Goal: Task Accomplishment & Management: Use online tool/utility

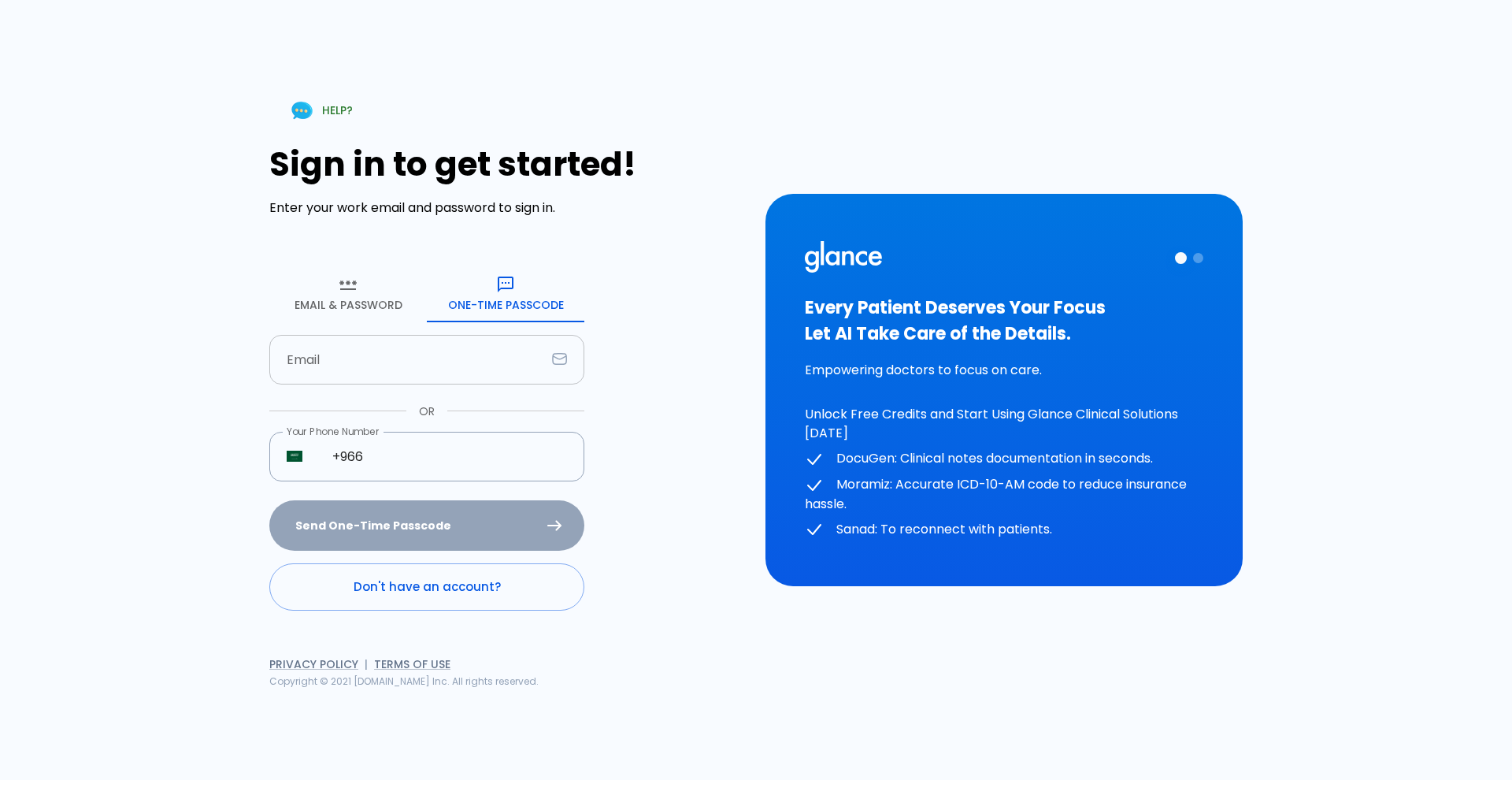
click at [354, 372] on input "text" at bounding box center [408, 359] width 277 height 50
type input "[EMAIL_ADDRESS][DOMAIN_NAME]"
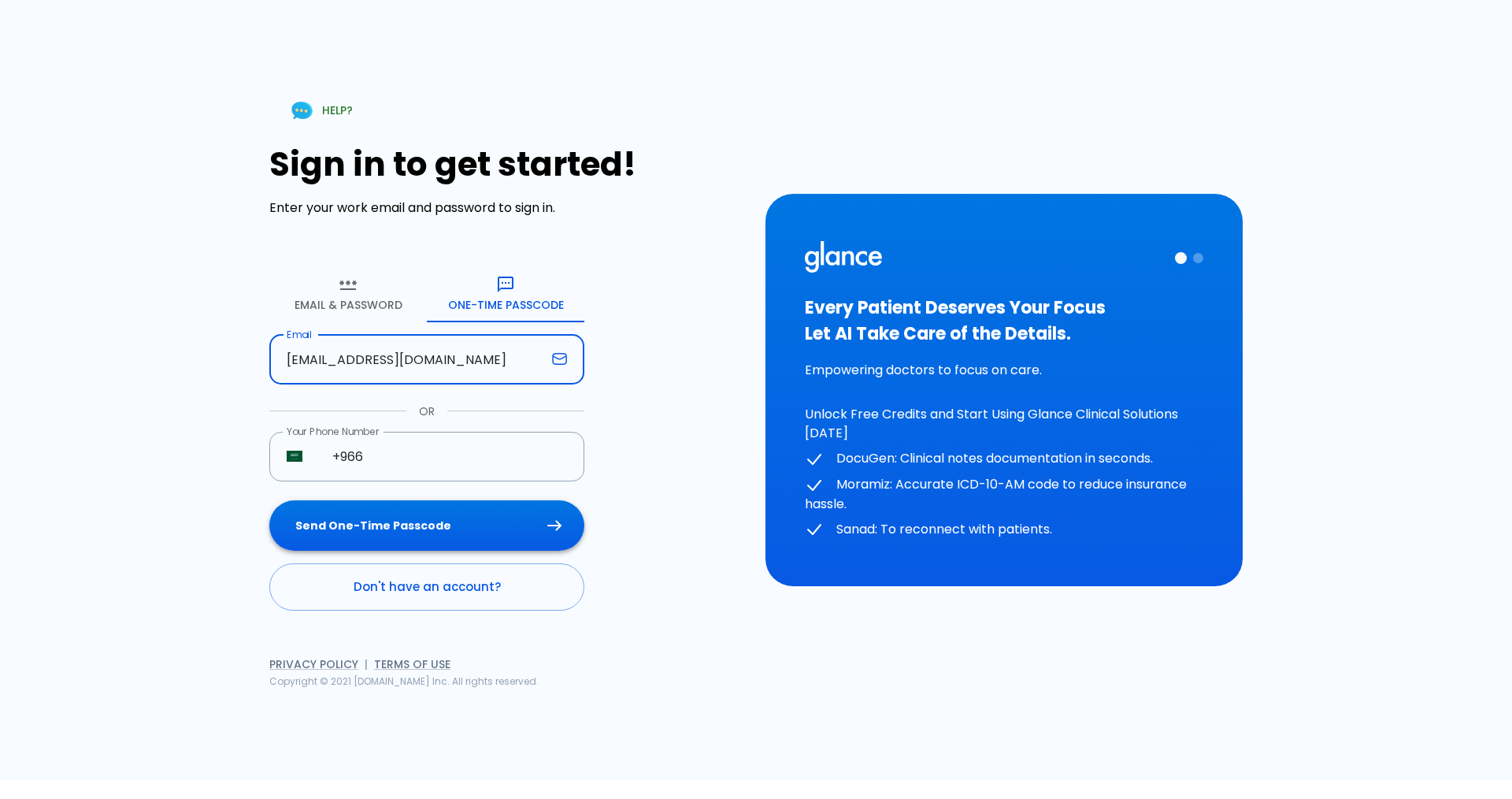
click at [421, 539] on button "Send One-Time Passcode" at bounding box center [427, 526] width 315 height 51
type input "4 0 7 5 6 5"
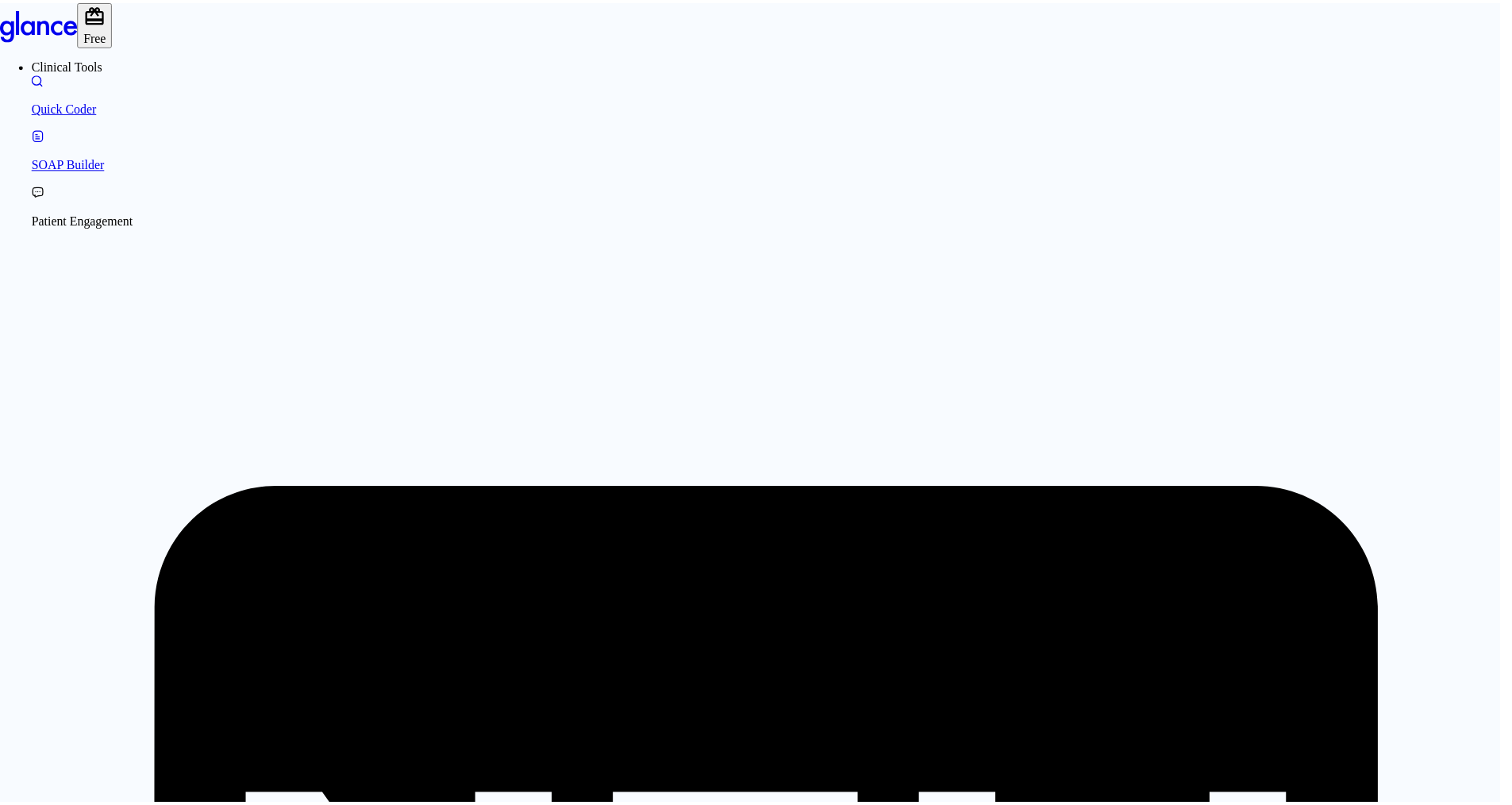
scroll to position [317, 0]
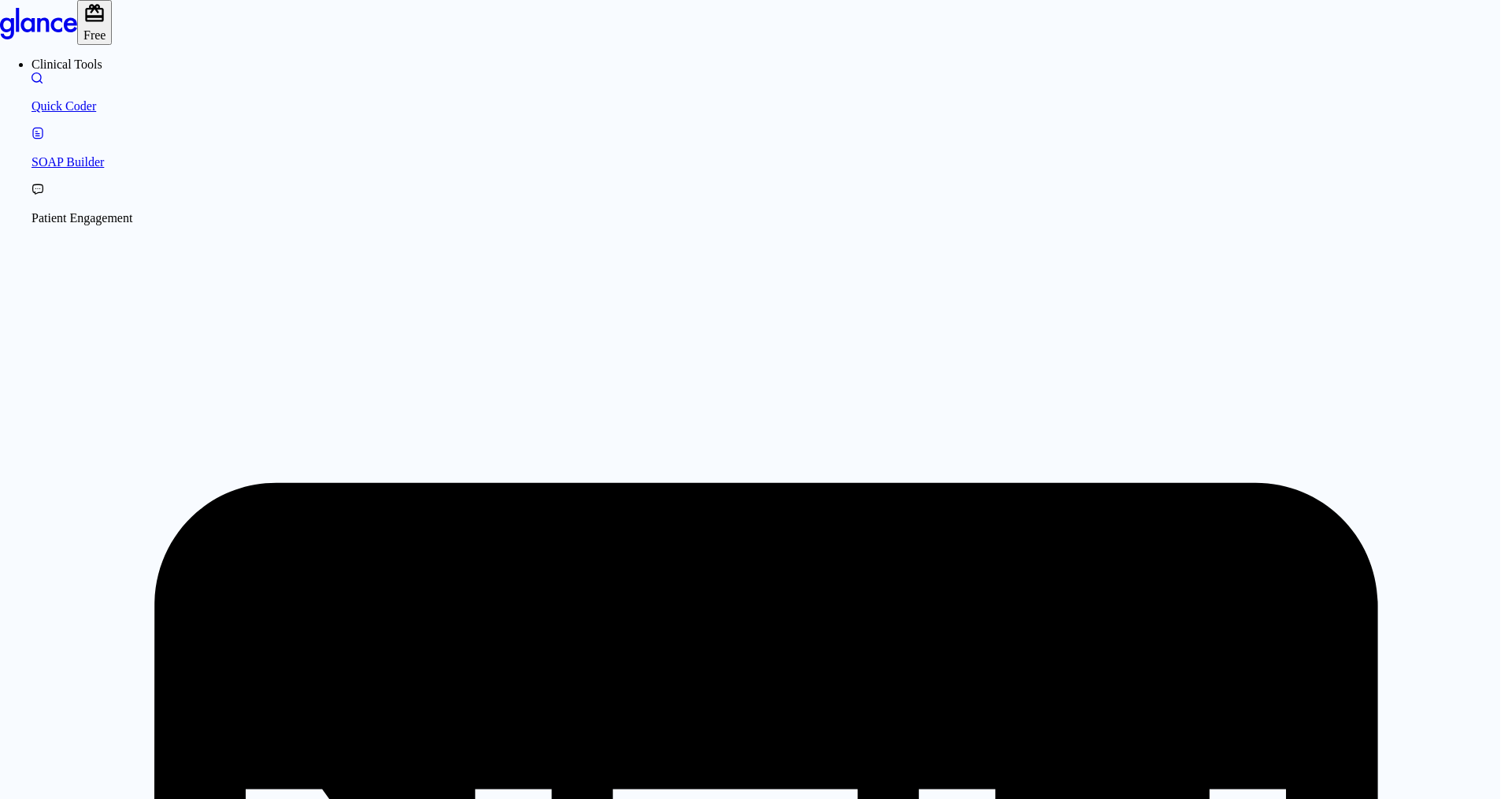
type input "Rheumatology"
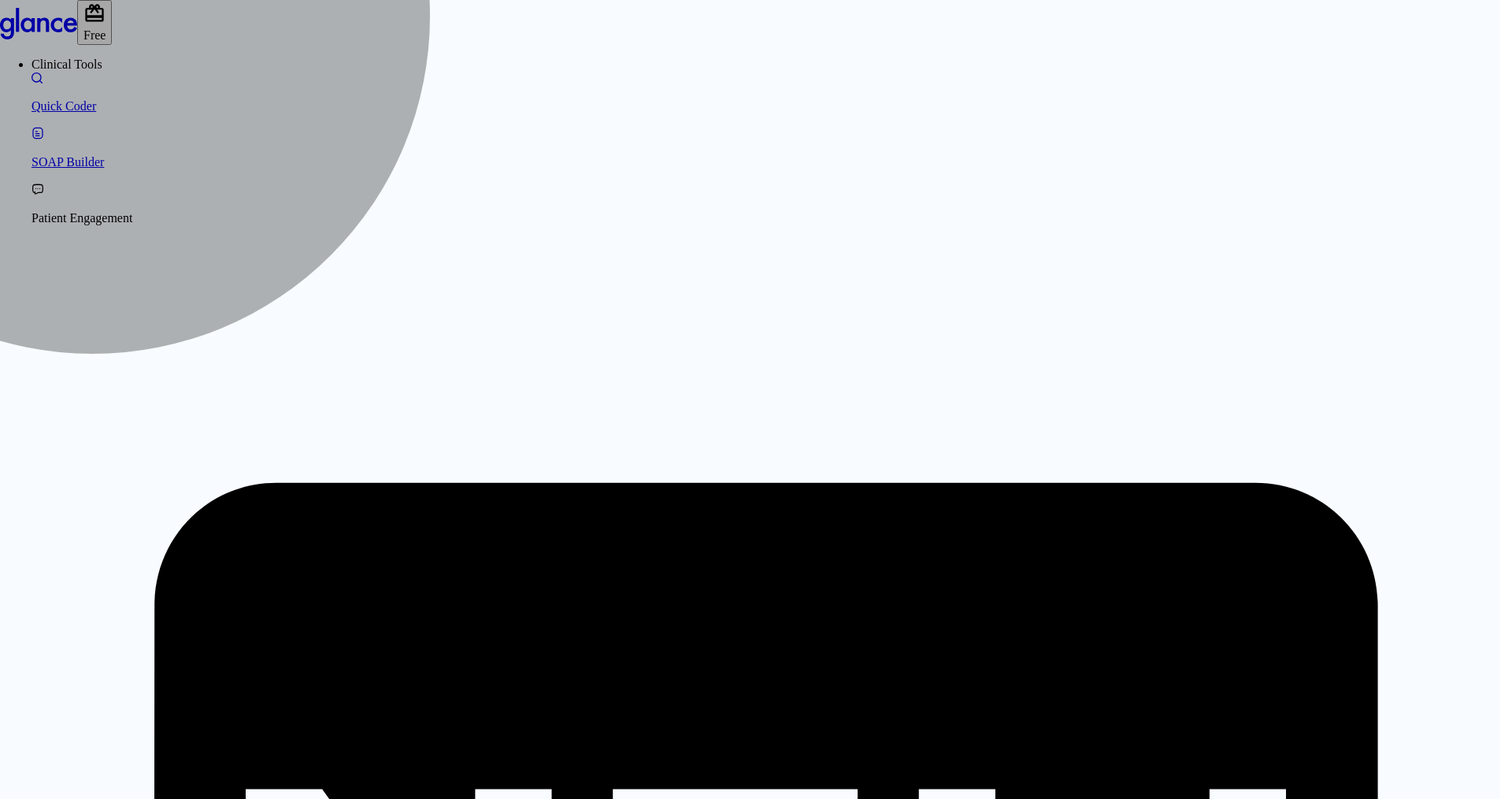
type input "consultant"
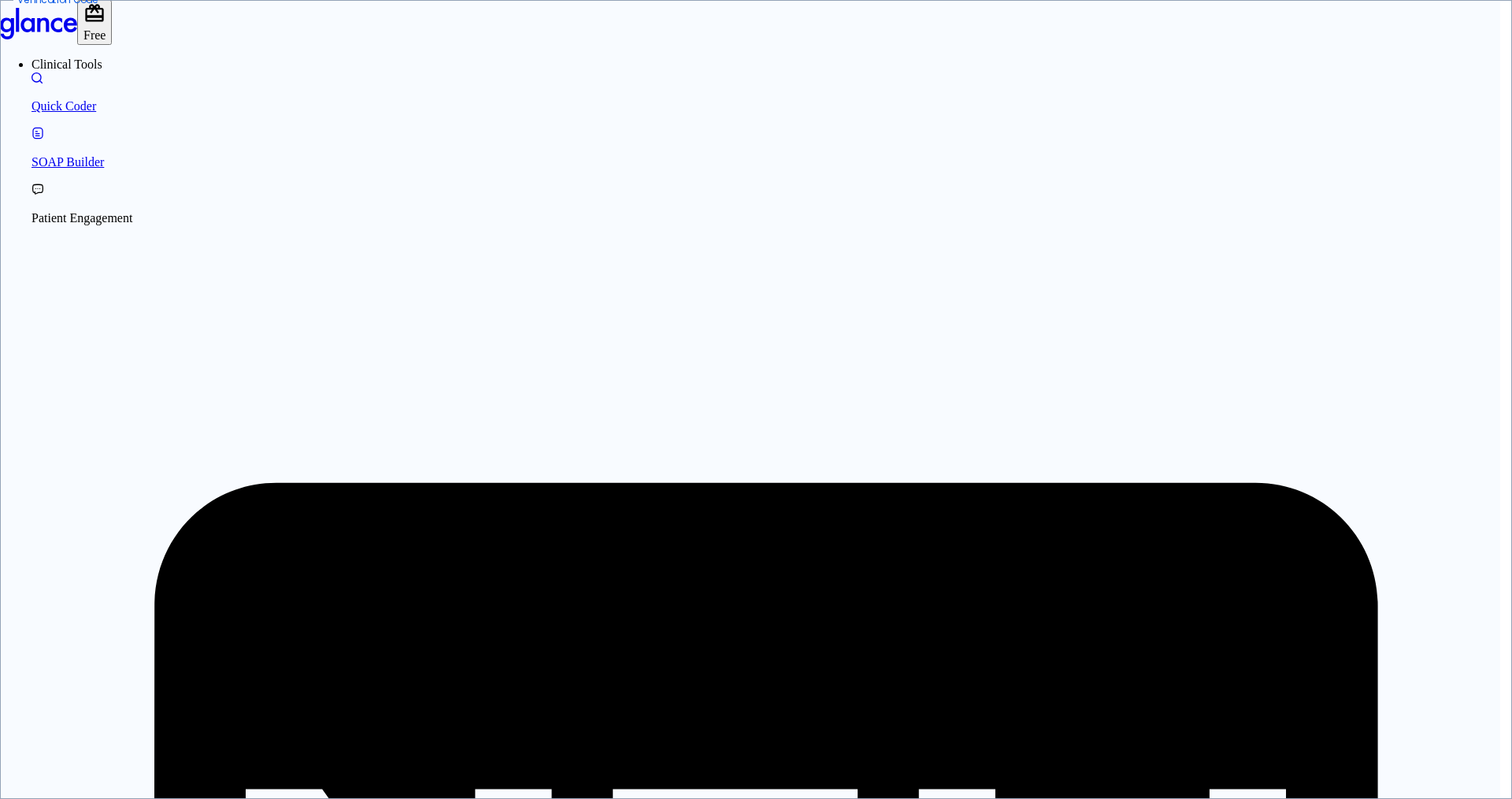
type input "8 1 4 5 8 2"
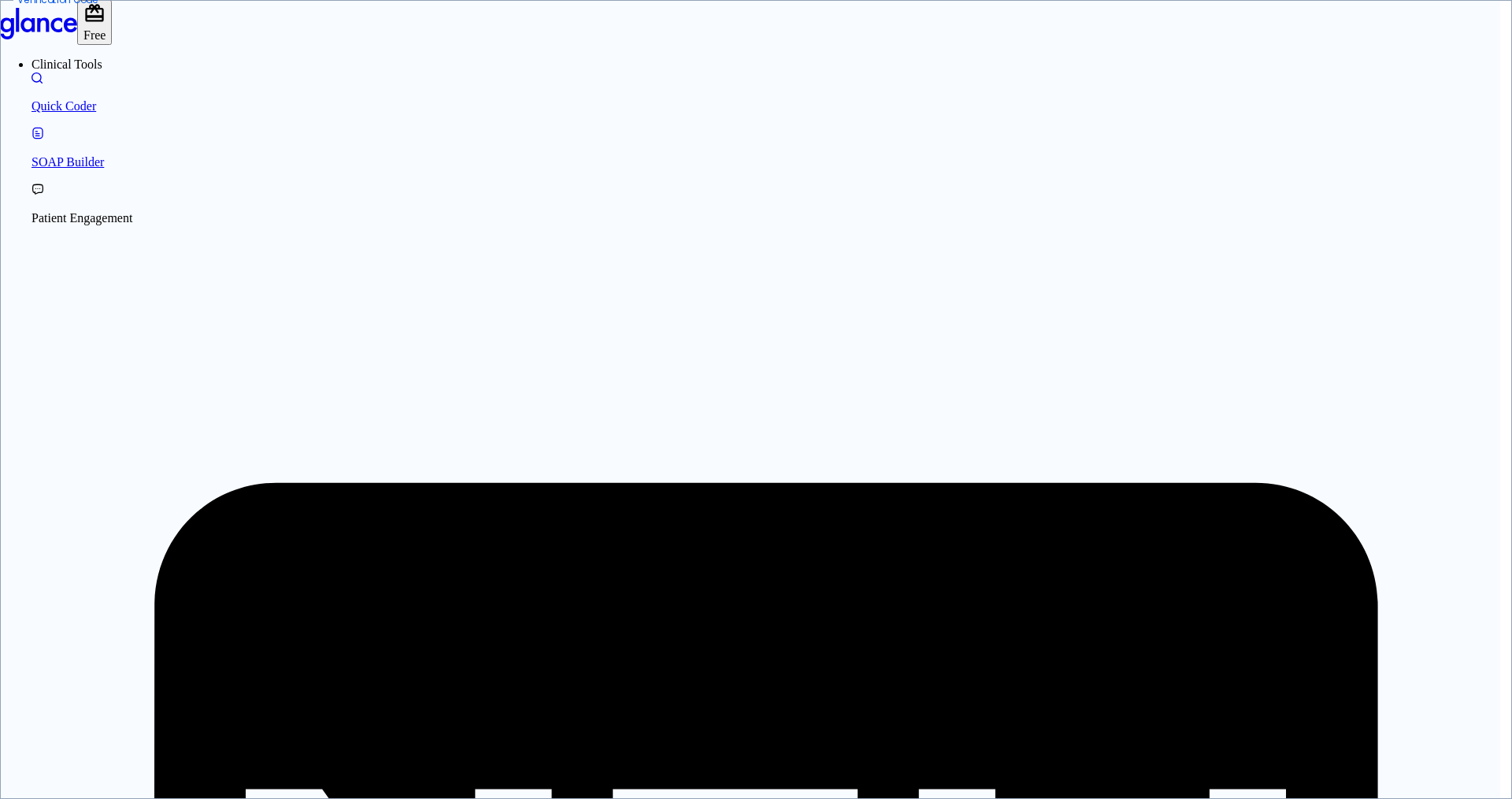
type input "8 1 4 5 8 2"
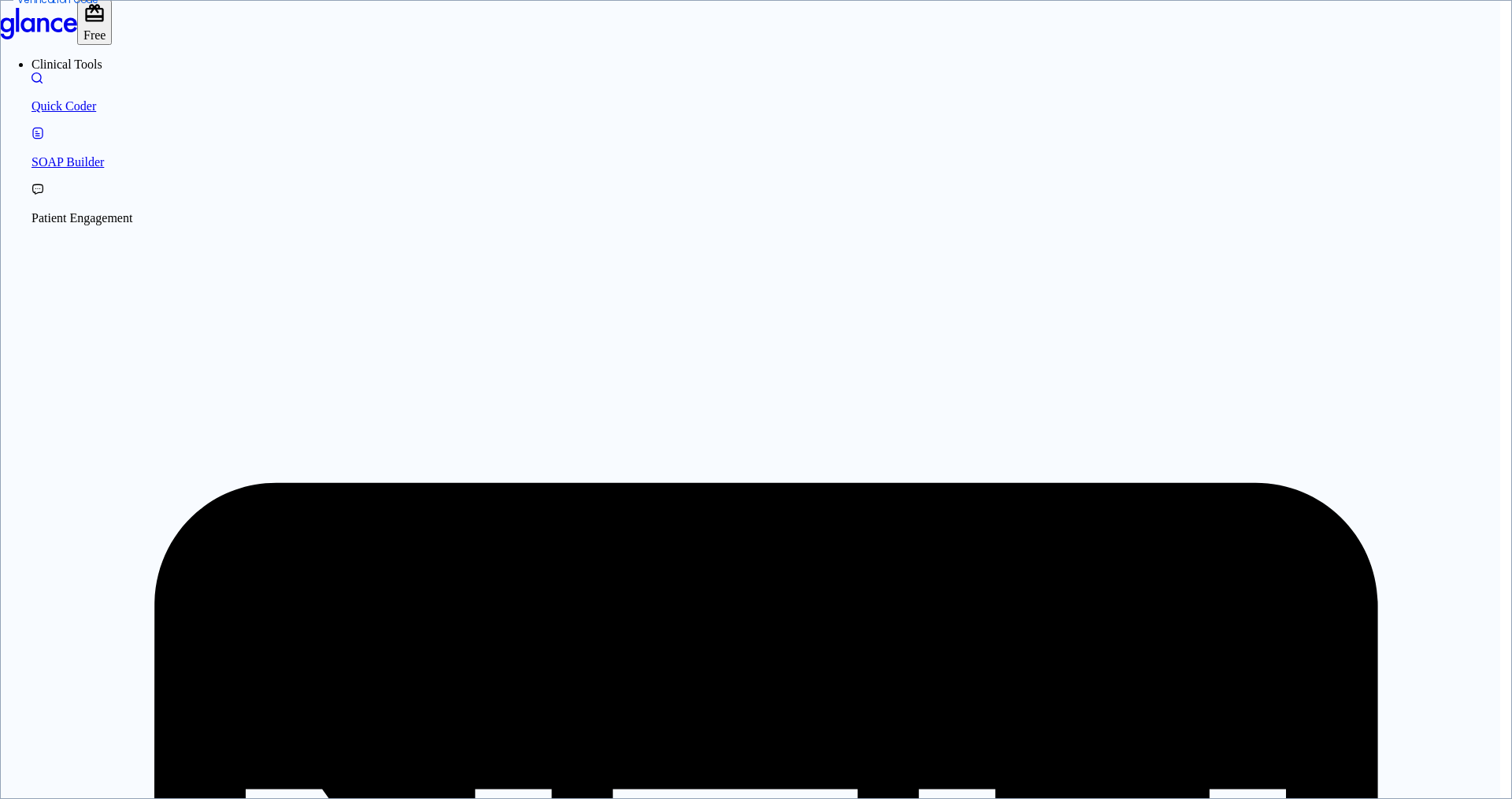
type input "5 4 7 1 3 0"
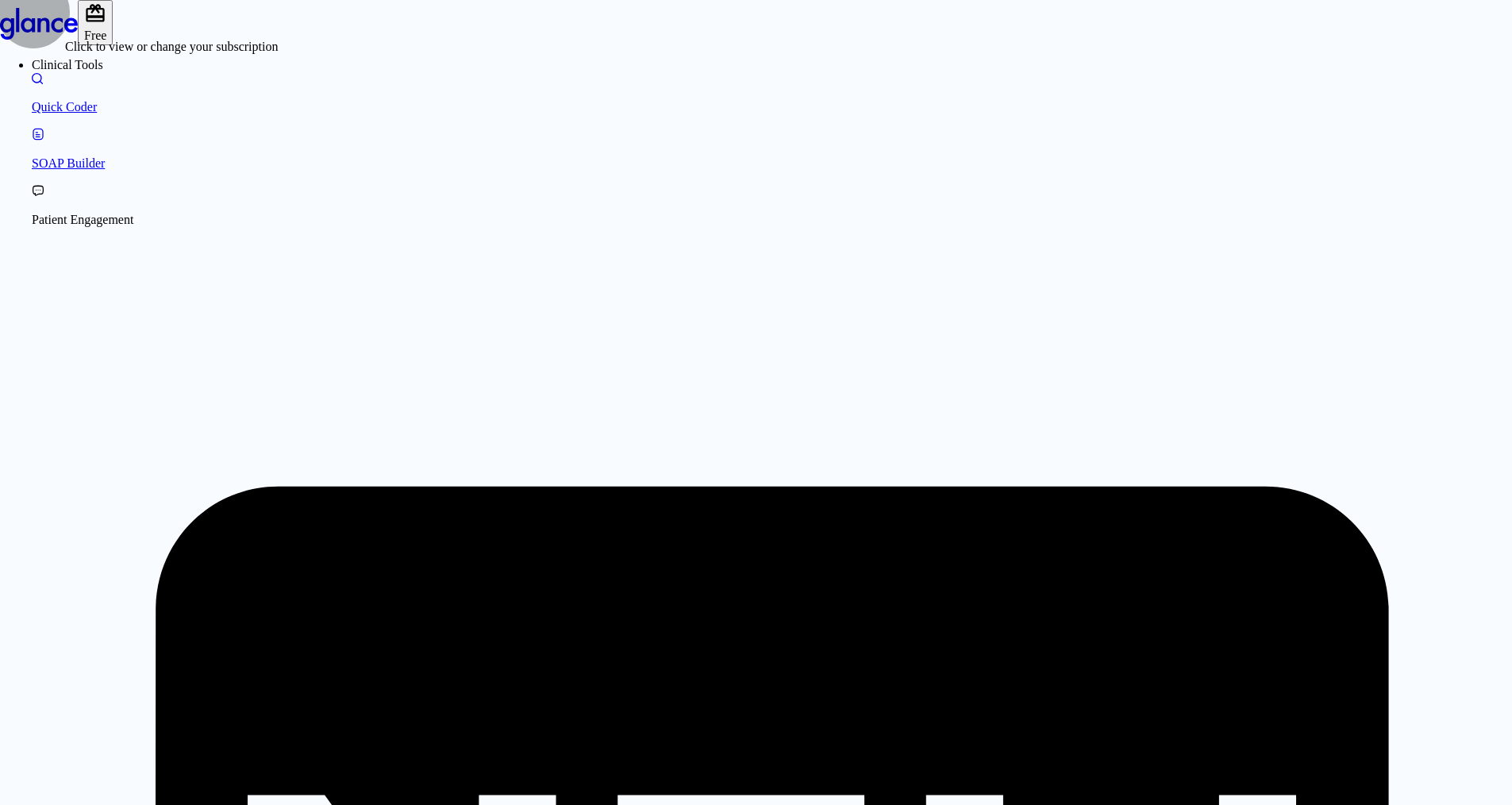
click at [106, 33] on span "Free" at bounding box center [95, 35] width 22 height 14
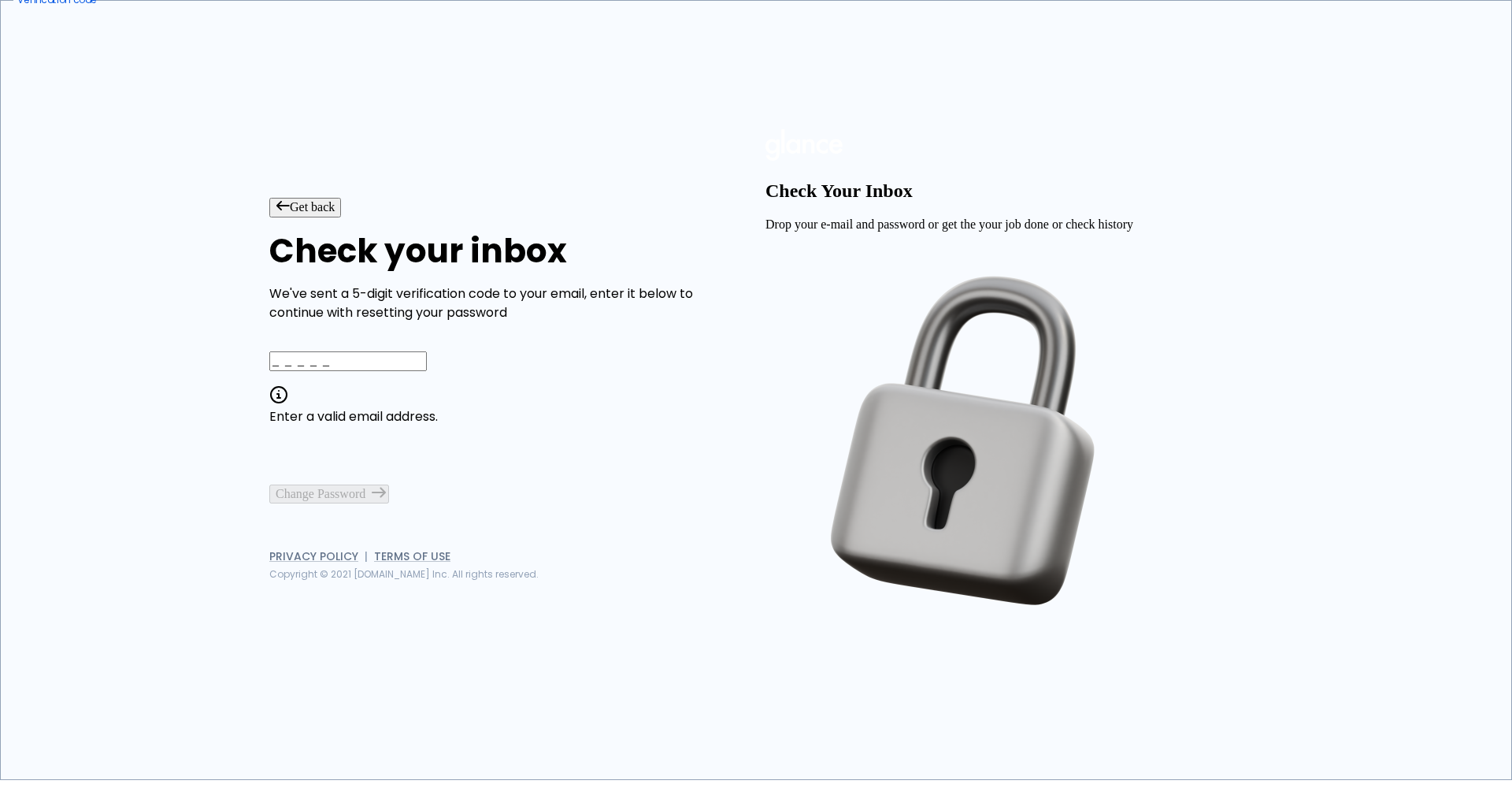
click at [384, 370] on input "_ _ _ _ _" at bounding box center [348, 360] width 157 height 19
click at [368, 370] on input "_ _ _ _ _" at bounding box center [348, 360] width 157 height 19
click at [389, 503] on button "Change Password" at bounding box center [329, 493] width 120 height 19
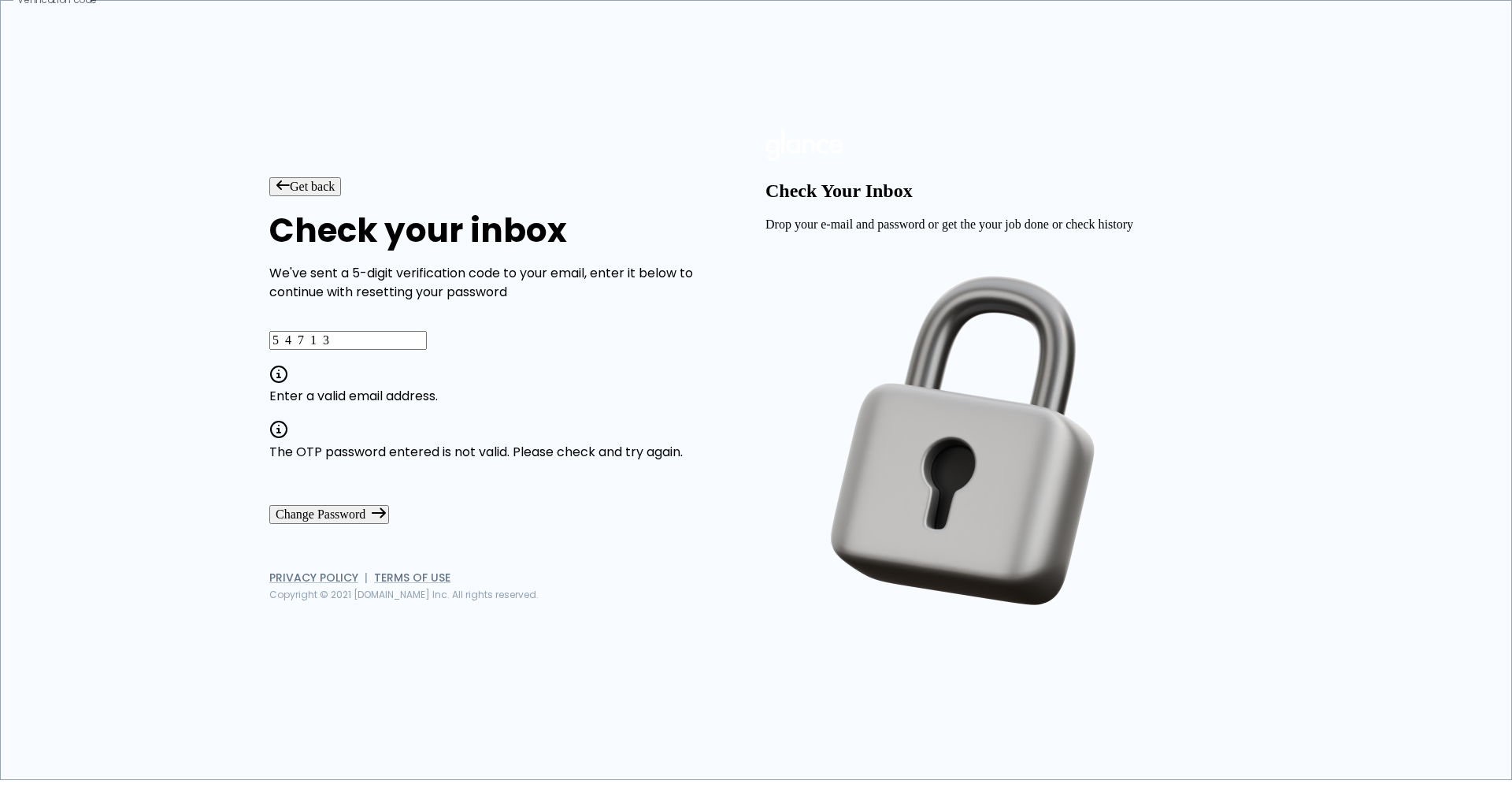
click at [427, 349] on input "5 4 7 1 3" at bounding box center [348, 340] width 157 height 19
drag, startPoint x: 502, startPoint y: 375, endPoint x: 322, endPoint y: 375, distance: 180.0
click at [322, 349] on input "5 4 7 1 3" at bounding box center [348, 340] width 157 height 19
click at [427, 349] on input "5 4 7 1 3" at bounding box center [348, 340] width 157 height 19
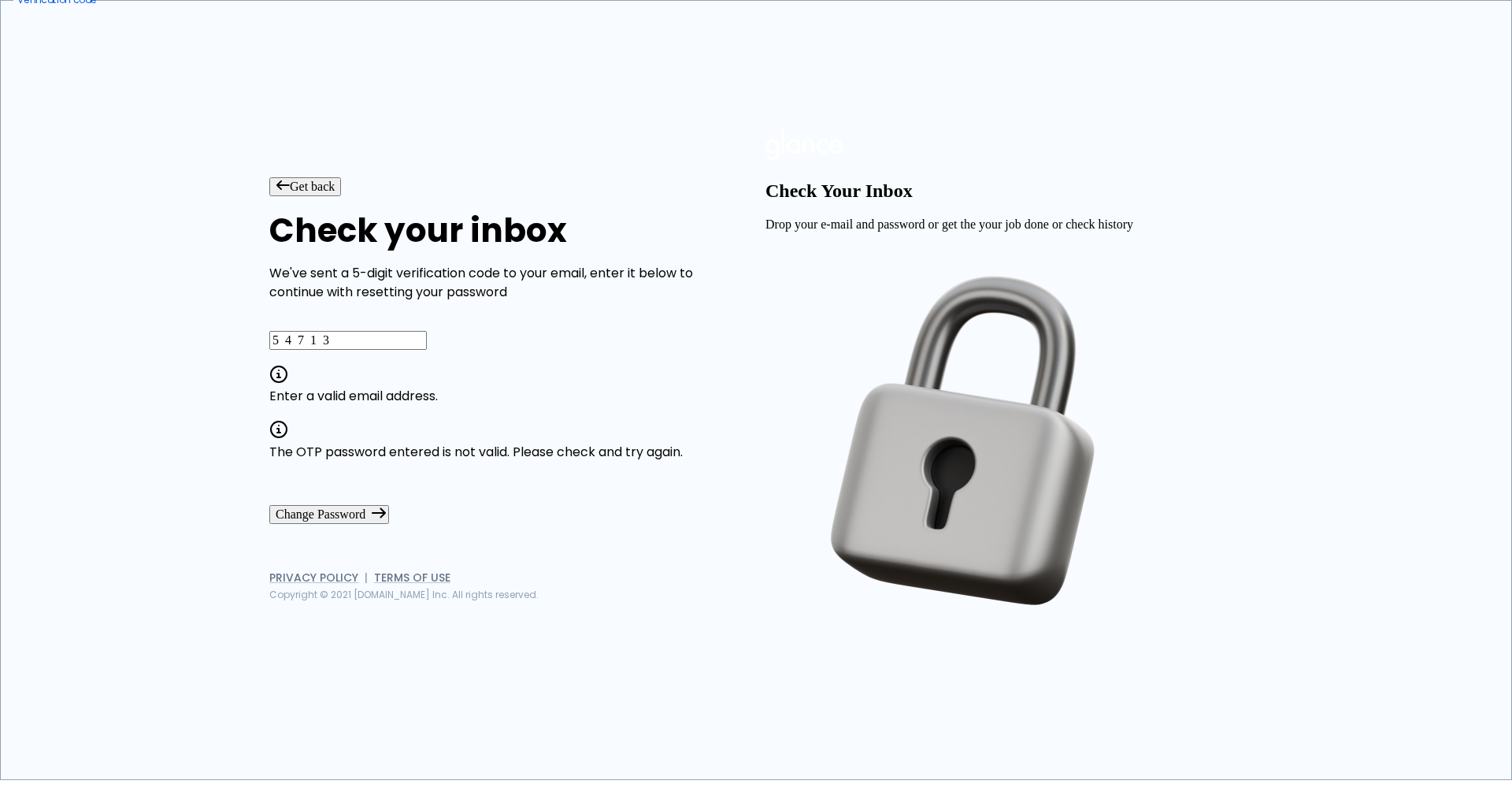
drag, startPoint x: 492, startPoint y: 376, endPoint x: 363, endPoint y: 378, distance: 129.0
click at [363, 349] on input "5 4 7 1 3" at bounding box center [348, 340] width 157 height 19
type input "_ _ _ _ _"
click at [319, 177] on button "Get back" at bounding box center [305, 187] width 72 height 19
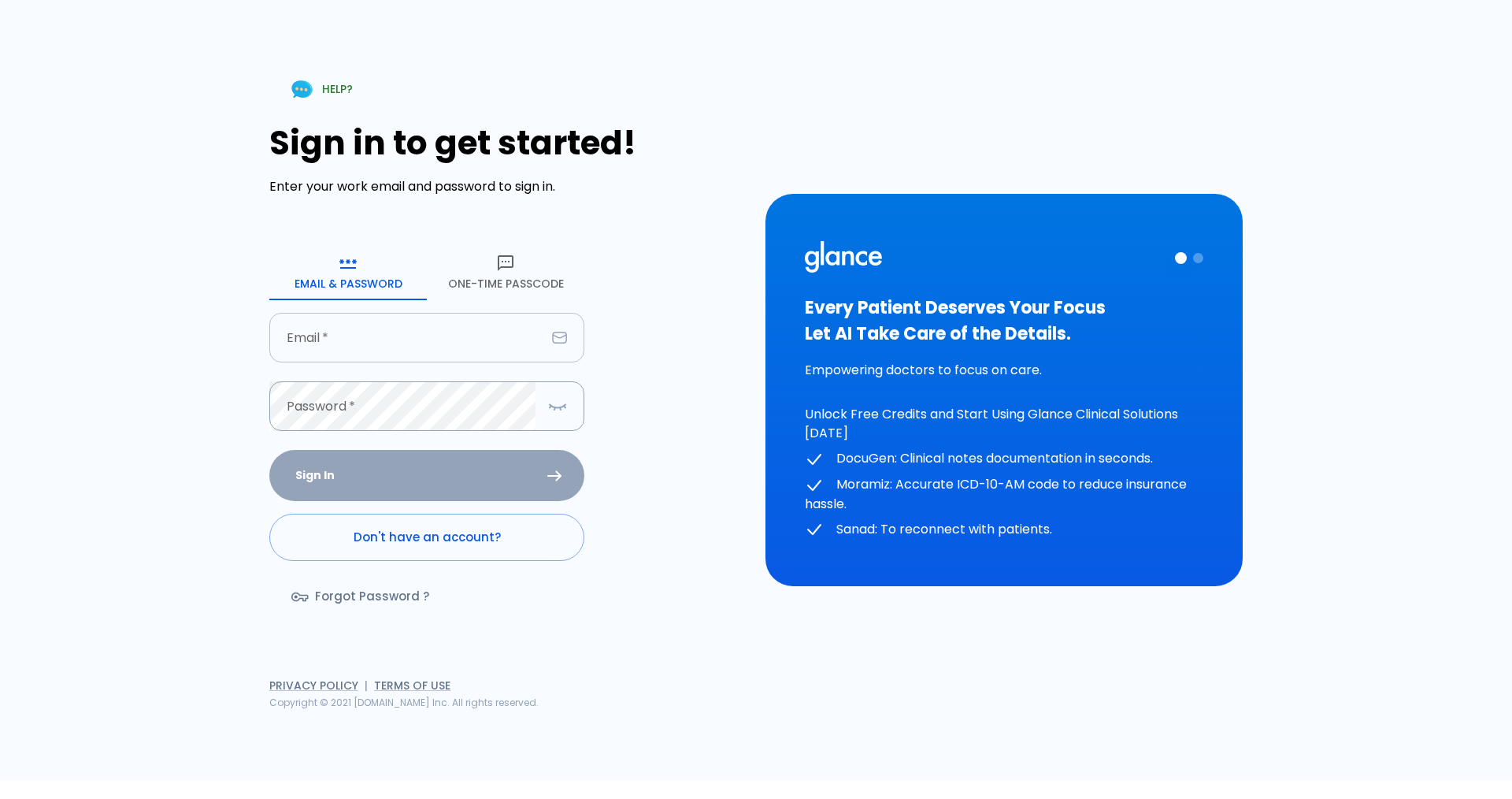
click at [351, 347] on input "text" at bounding box center [408, 338] width 277 height 50
type input "[EMAIL_ADDRESS][DOMAIN_NAME]"
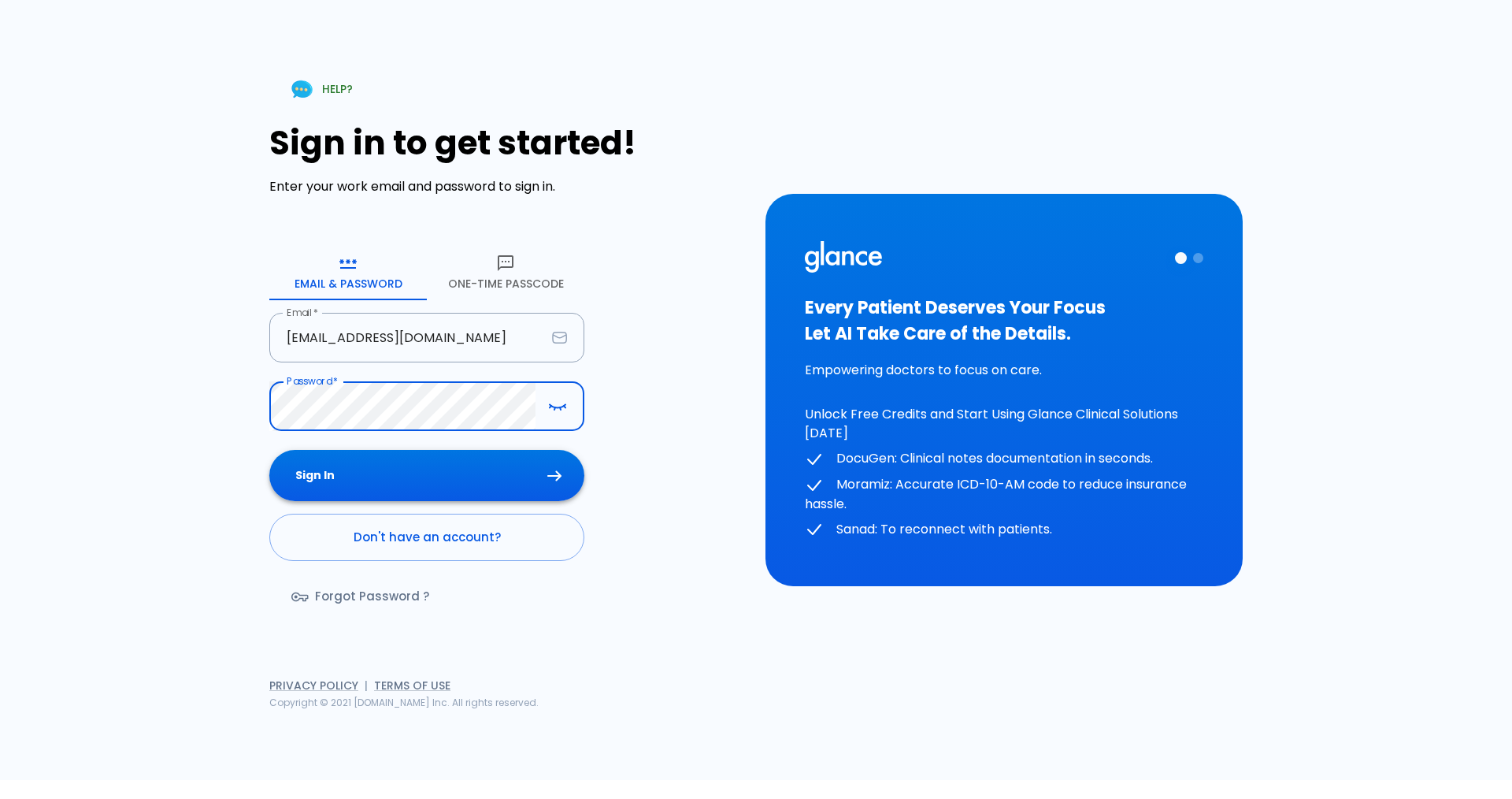
click at [439, 475] on button "Sign In" at bounding box center [427, 475] width 315 height 51
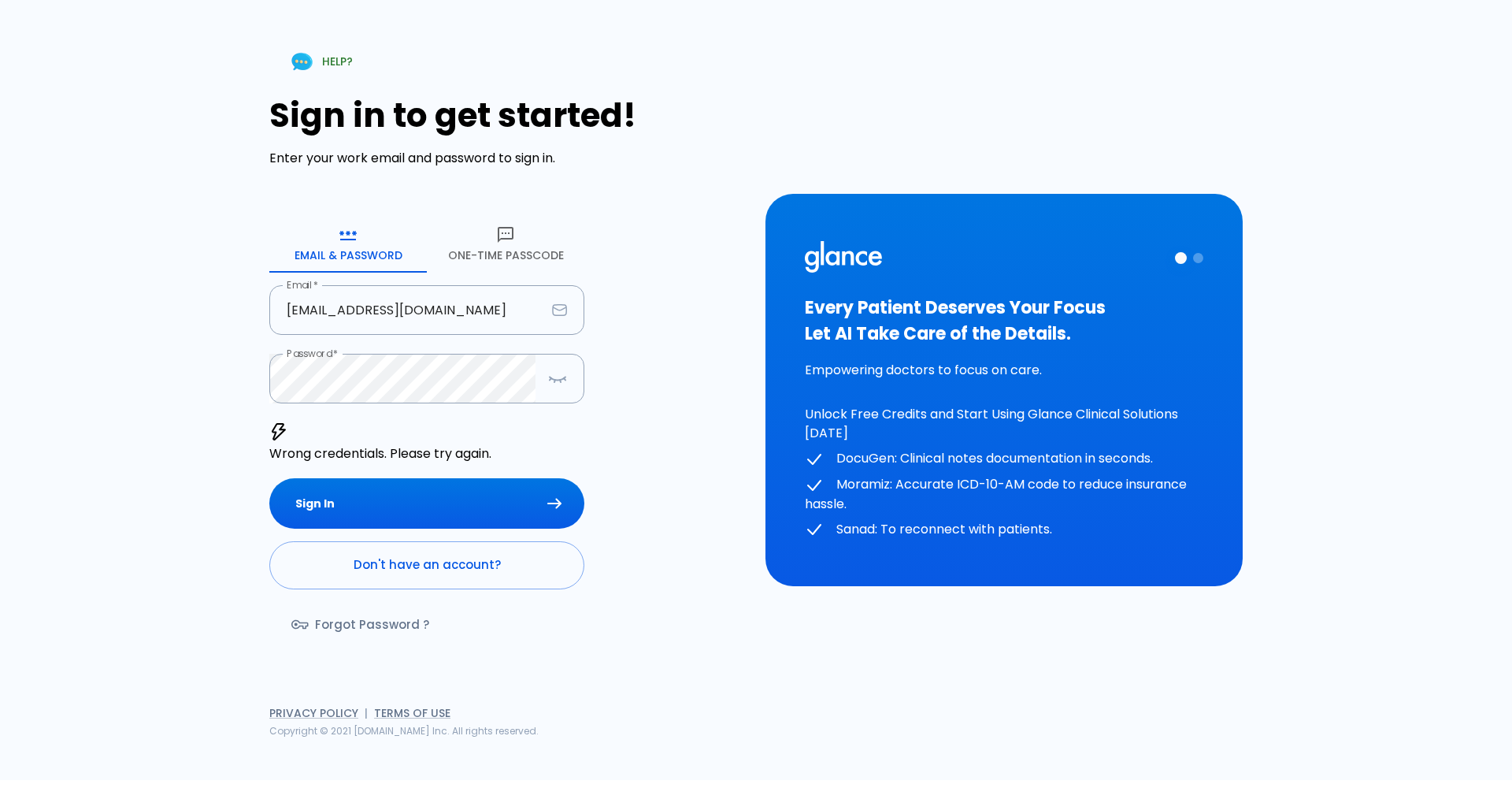
click at [377, 618] on link "Forgot Password ?" at bounding box center [361, 624] width 185 height 46
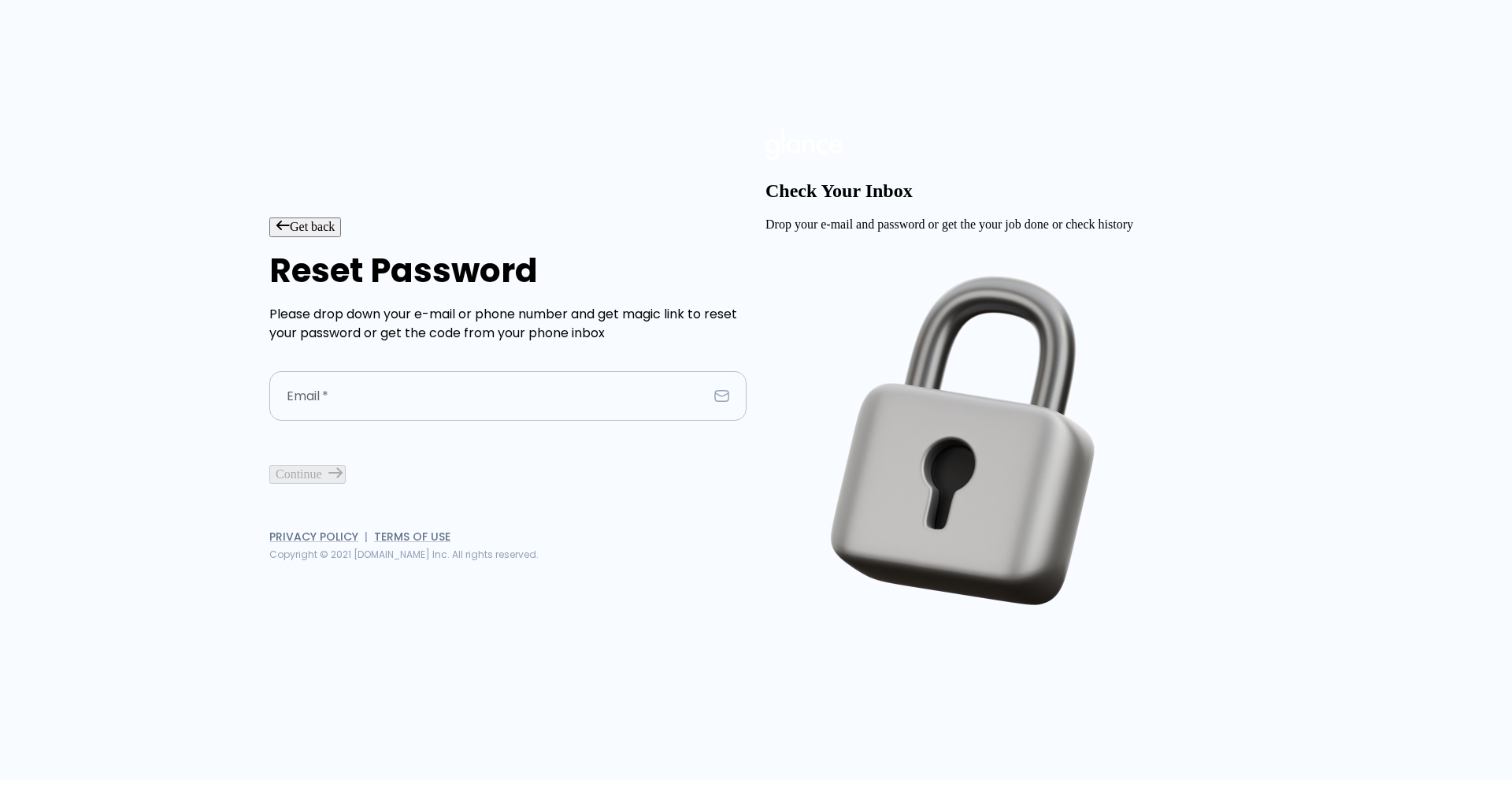
click at [353, 402] on input "text" at bounding box center [489, 396] width 438 height 50
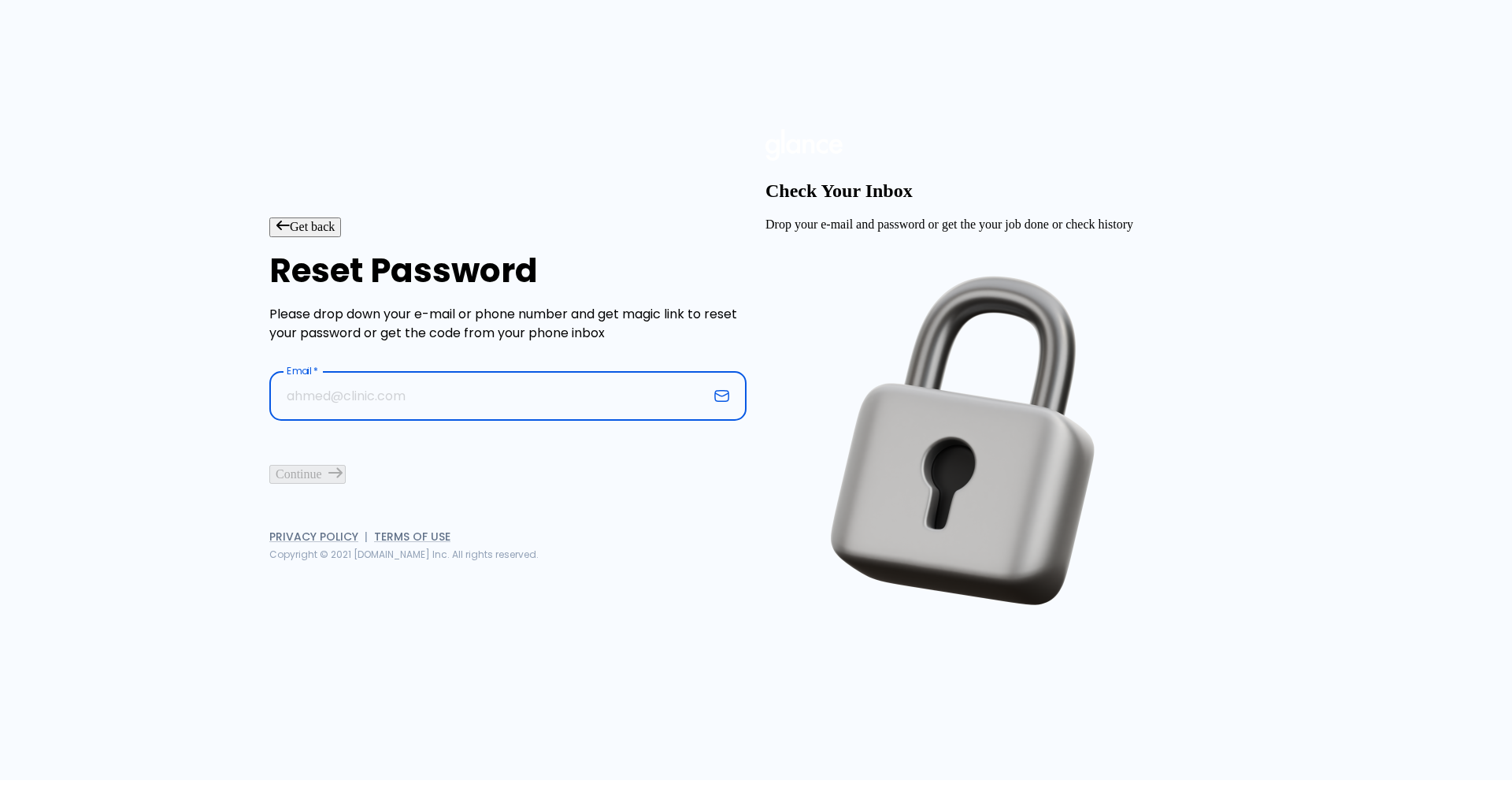
type input "[EMAIL_ADDRESS][DOMAIN_NAME]"
click at [346, 484] on button "Continue" at bounding box center [307, 474] width 76 height 19
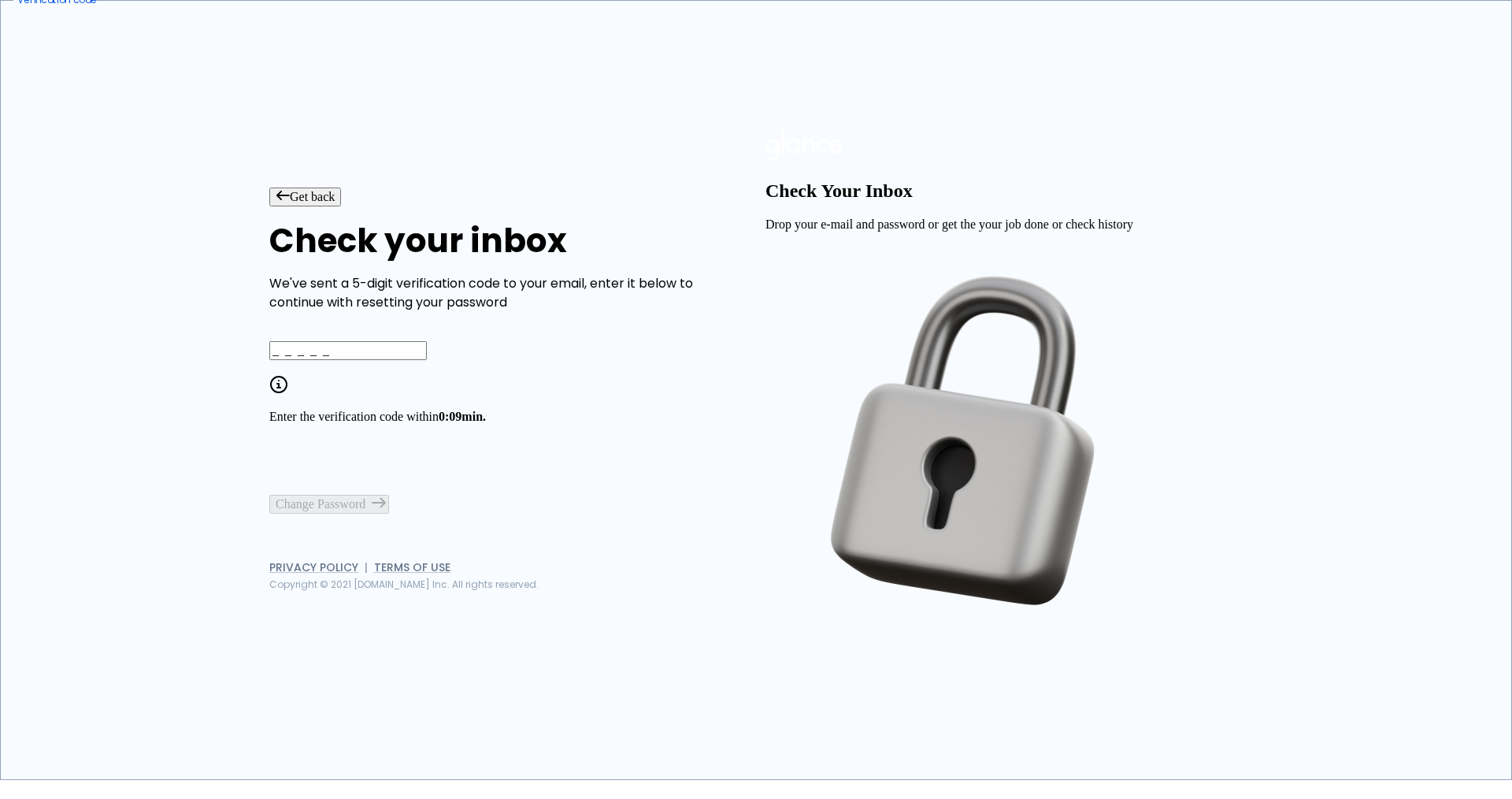
type input "_ _ _ _ _"
click at [321, 187] on button "Get back" at bounding box center [305, 197] width 72 height 19
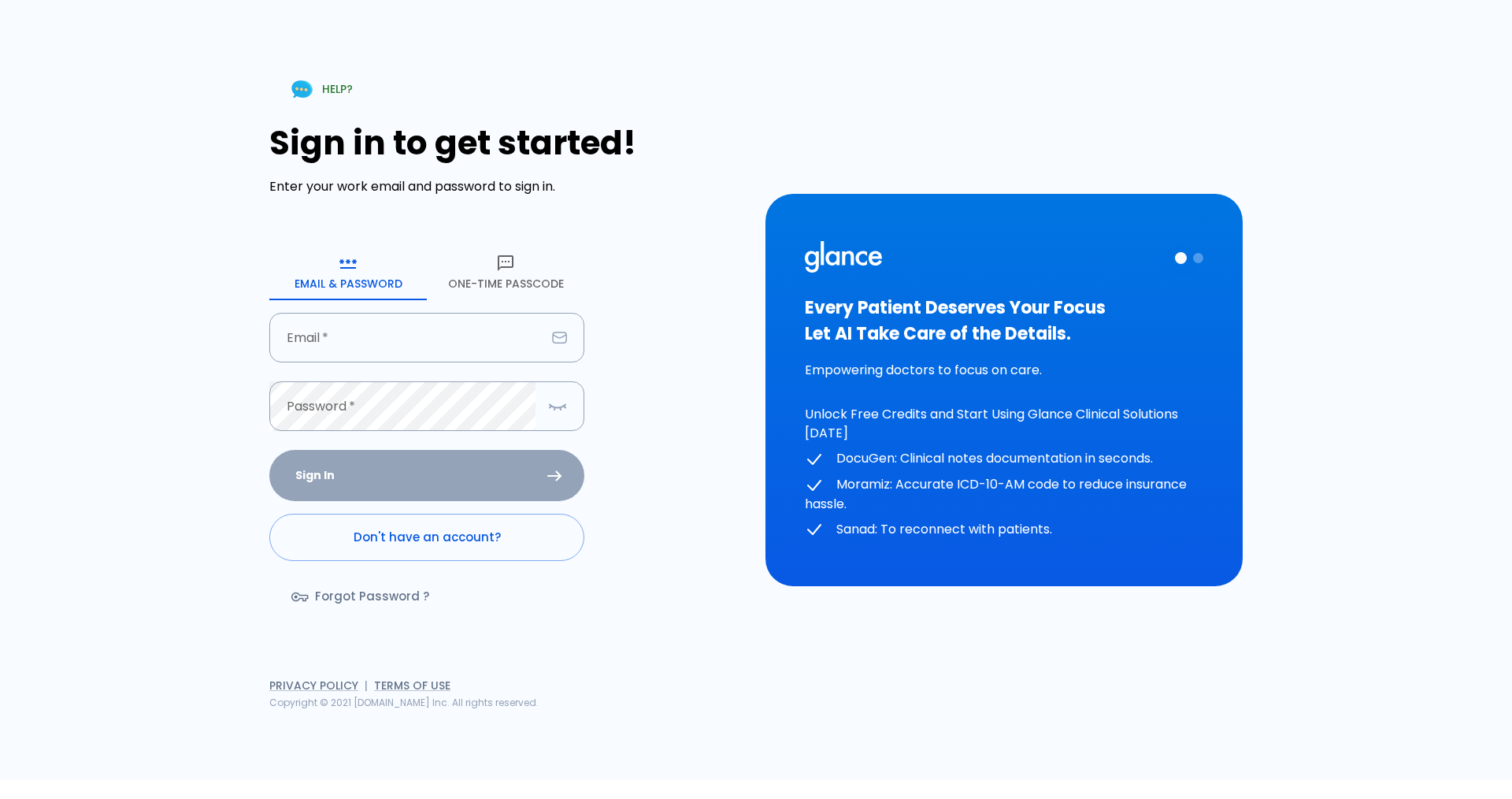
click at [496, 274] on button "One-Time Passcode" at bounding box center [505, 272] width 157 height 56
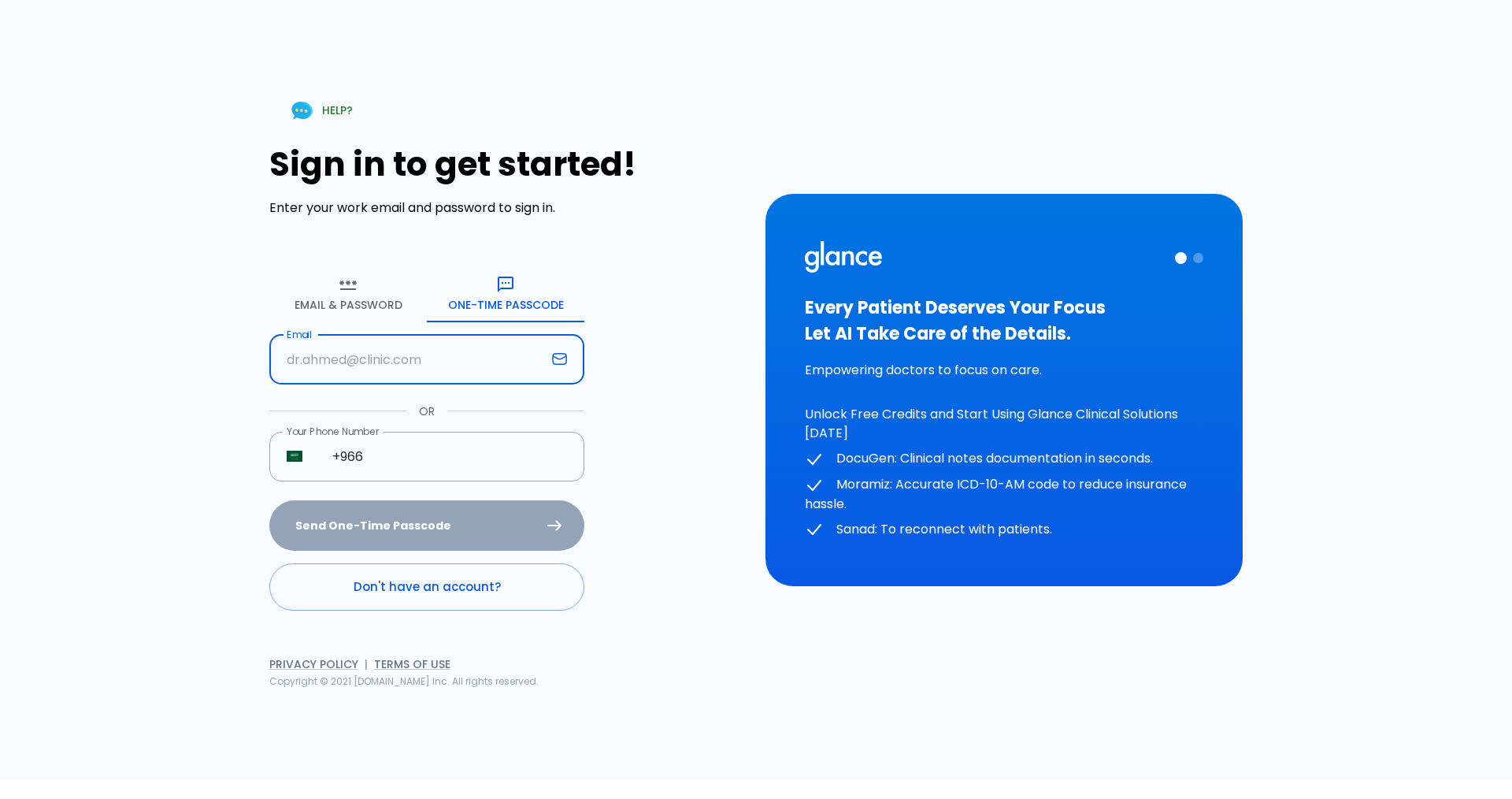
click at [378, 366] on input "text" at bounding box center [408, 359] width 277 height 50
type input "[EMAIL_ADDRESS][DOMAIN_NAME]"
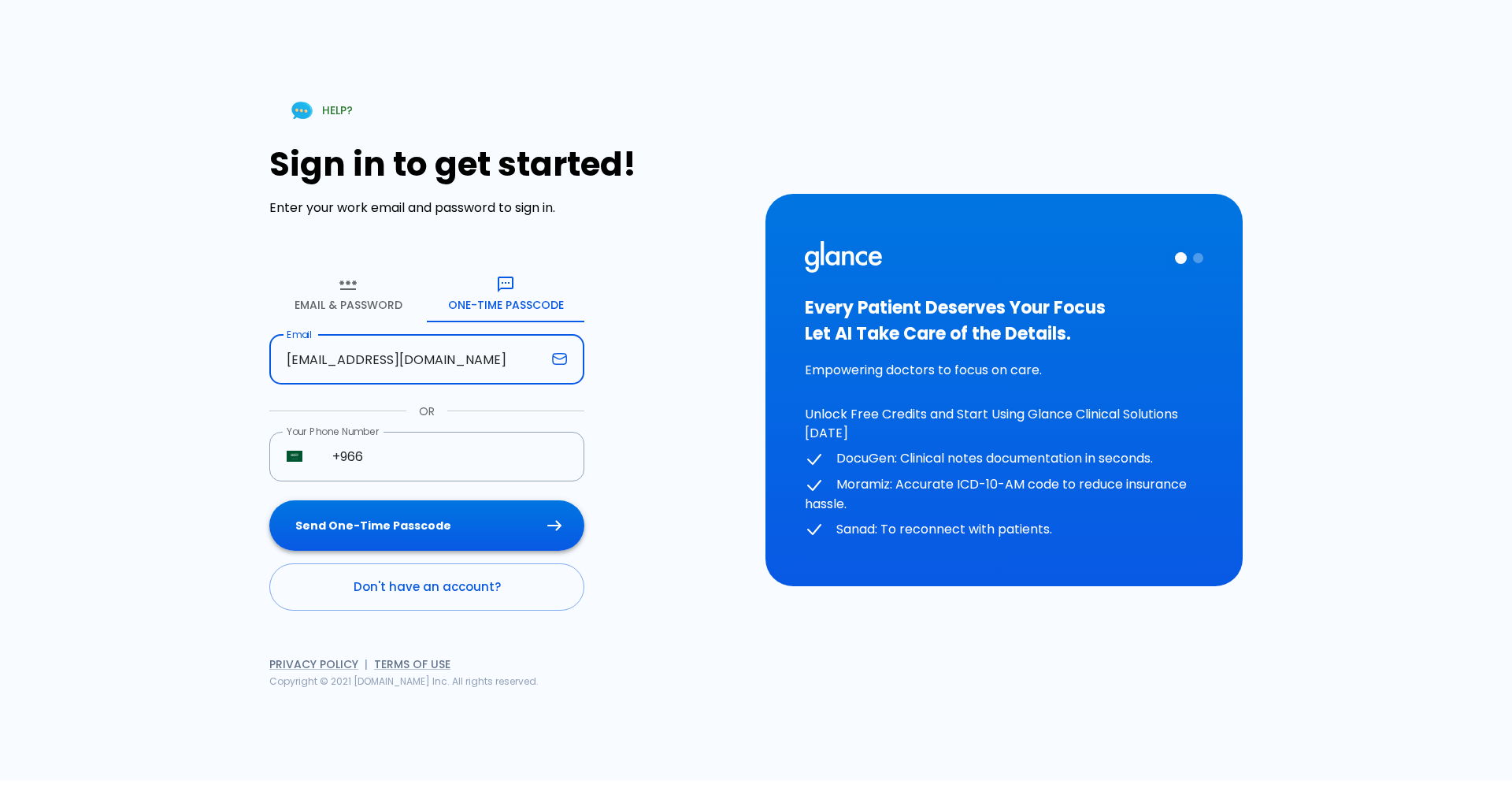
click at [414, 531] on button "Send One-Time Passcode" at bounding box center [427, 526] width 315 height 51
type input "0 5 6 7 8 3"
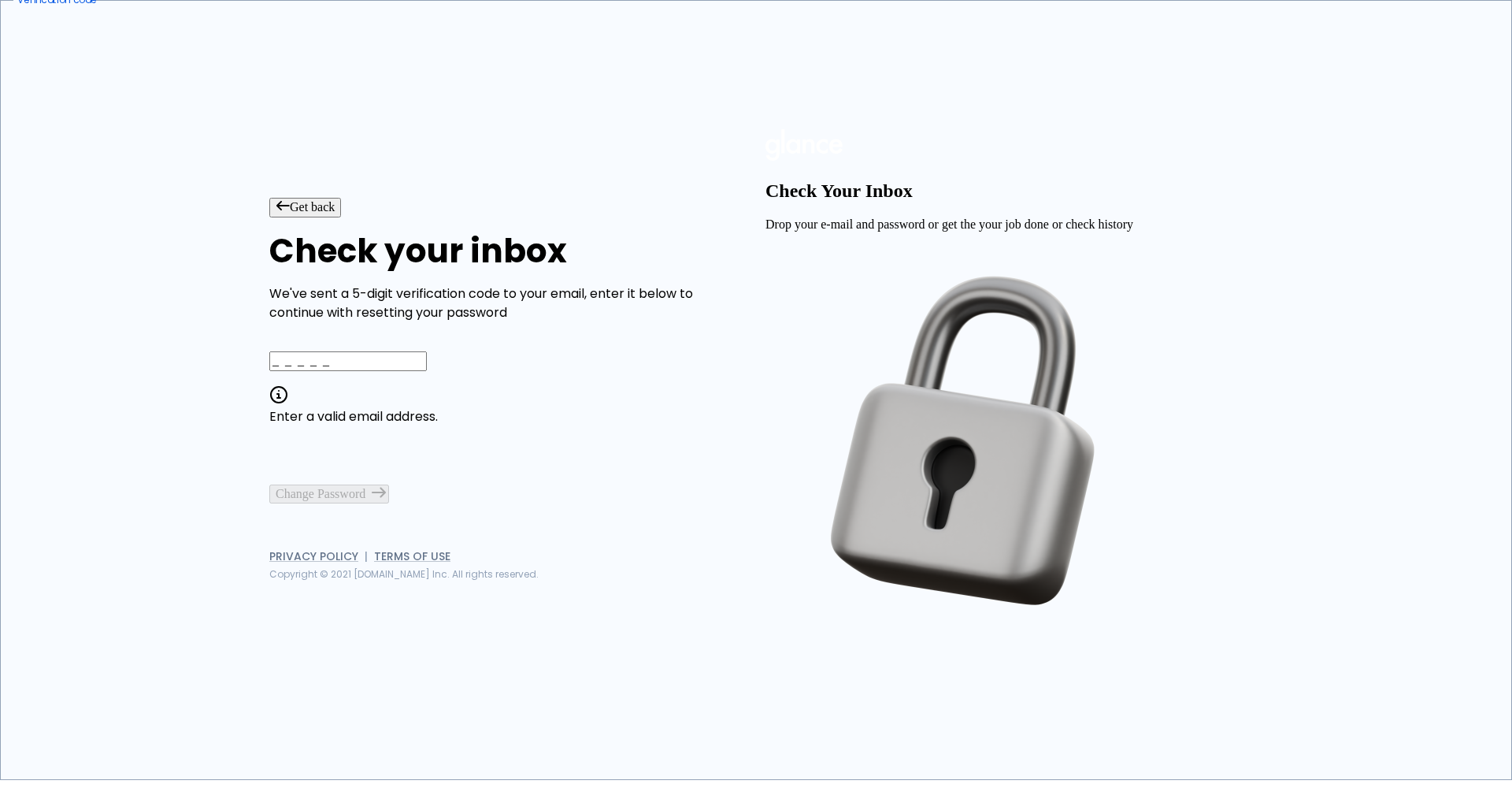
type input "_ _ _ _ _"
click at [305, 197] on button "Get back" at bounding box center [305, 207] width 72 height 19
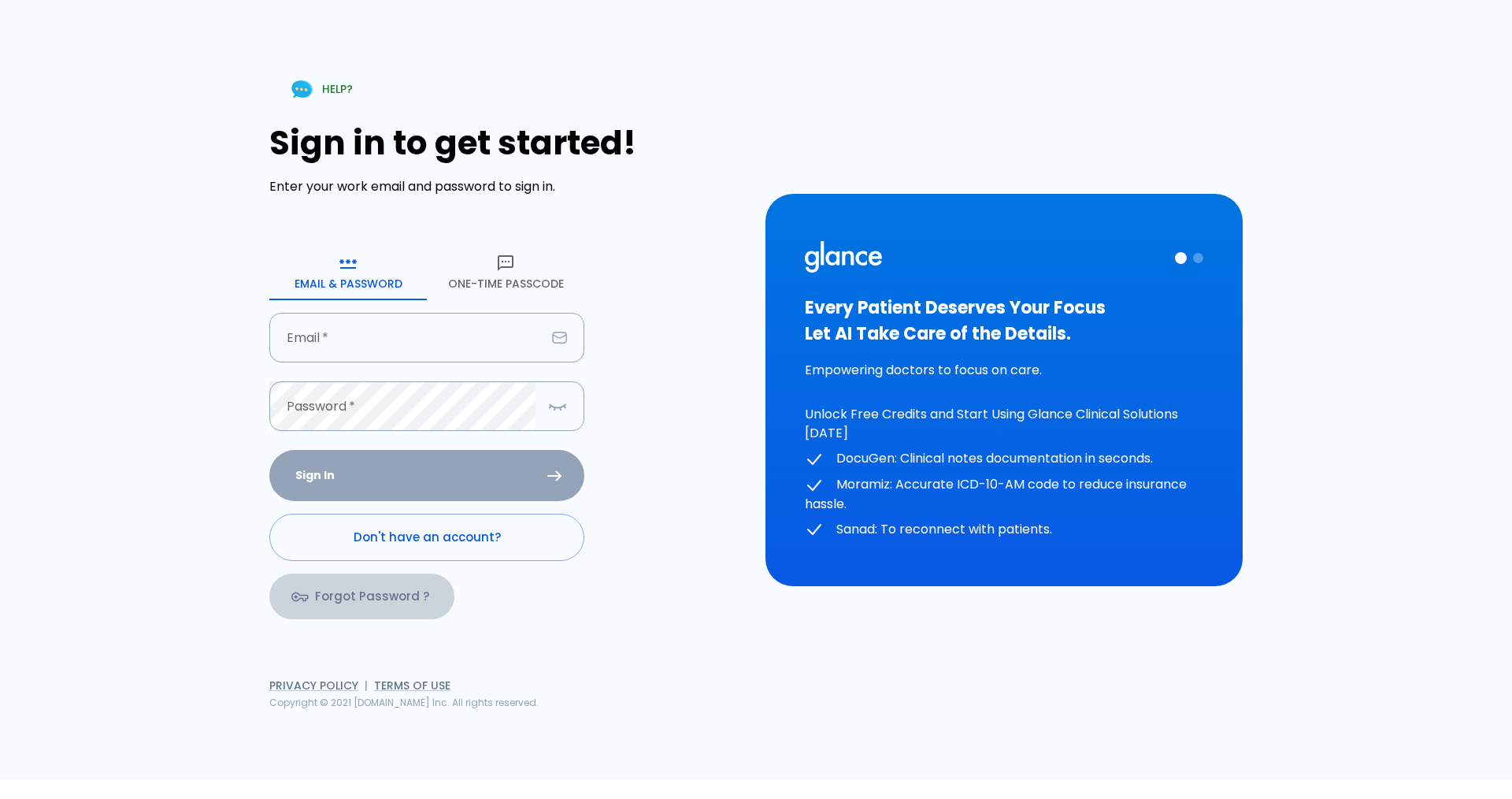
click at [377, 598] on link "Forgot Password ?" at bounding box center [361, 596] width 185 height 46
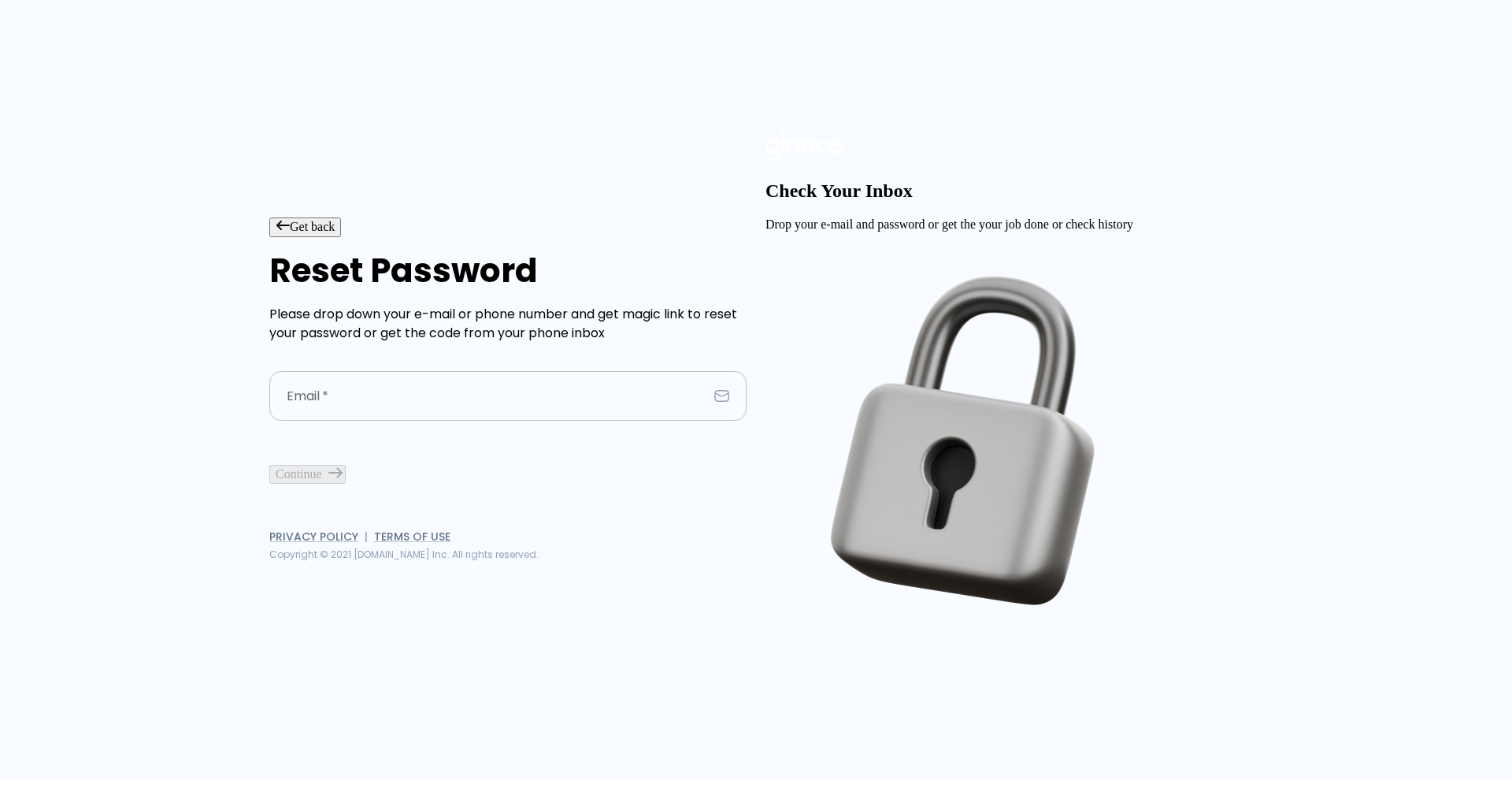
click at [453, 411] on input "text" at bounding box center [489, 396] width 438 height 50
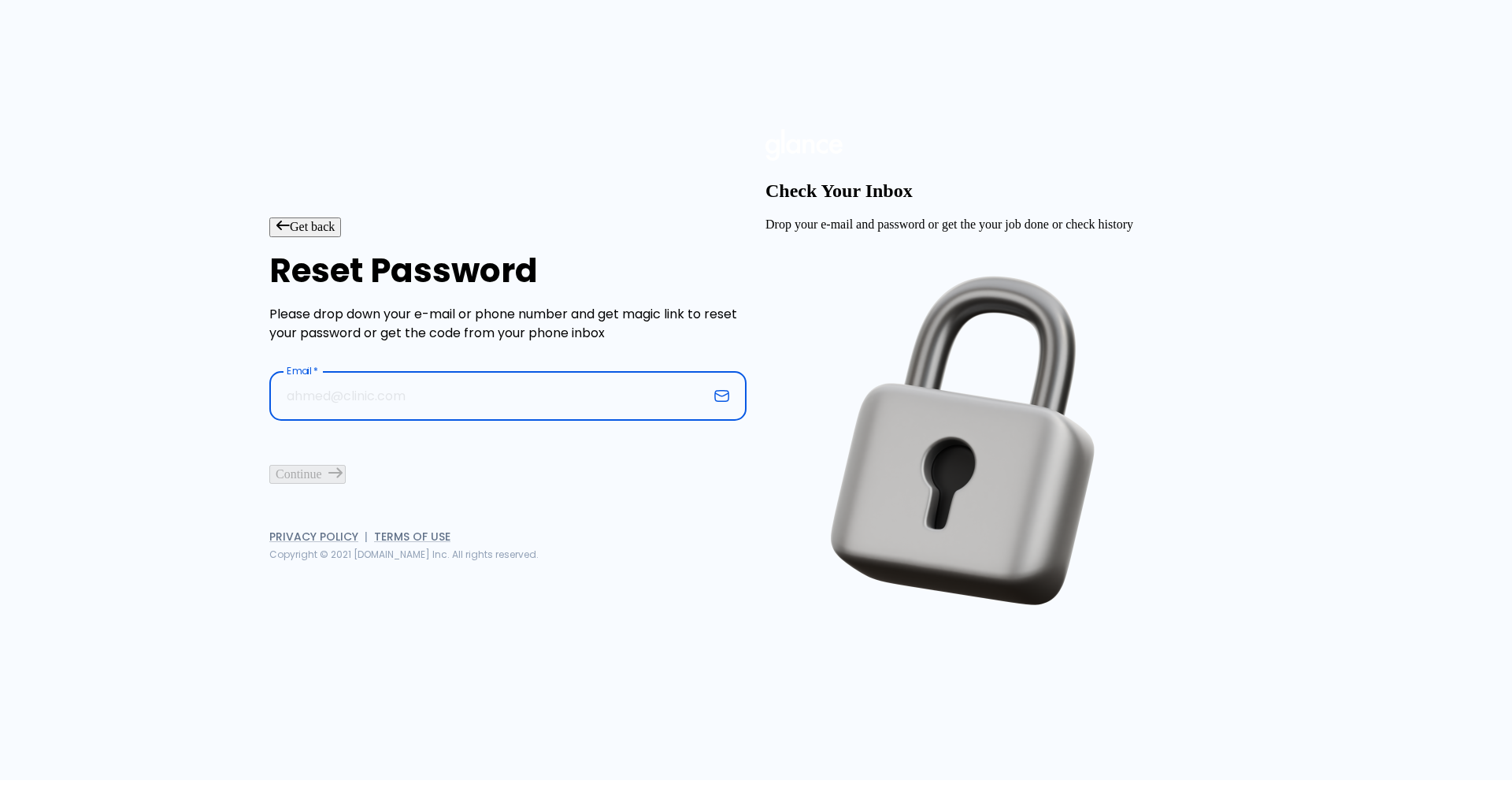
type input "[EMAIL_ADDRESS][DOMAIN_NAME]"
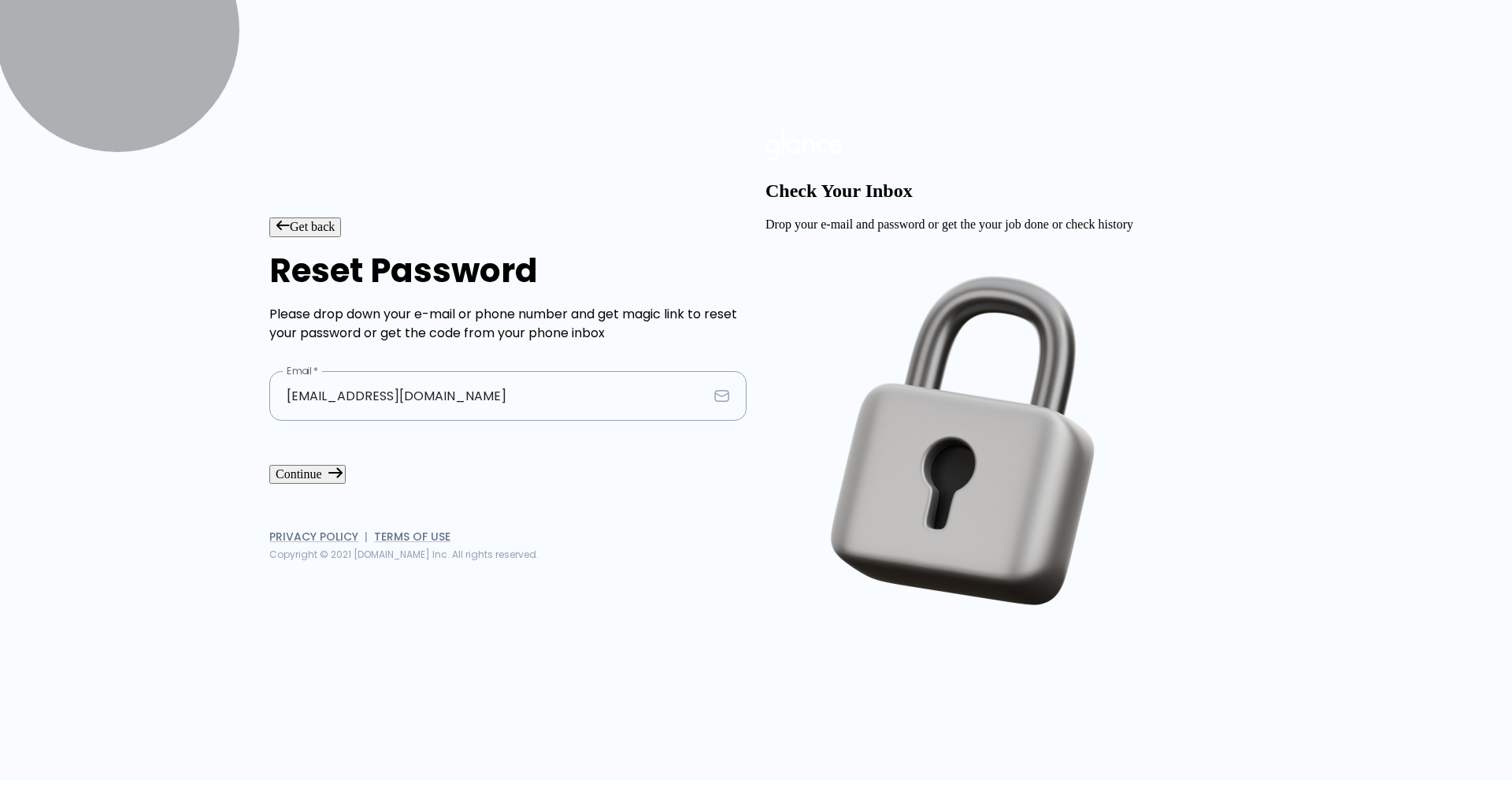
click at [346, 484] on button "Continue" at bounding box center [307, 474] width 76 height 19
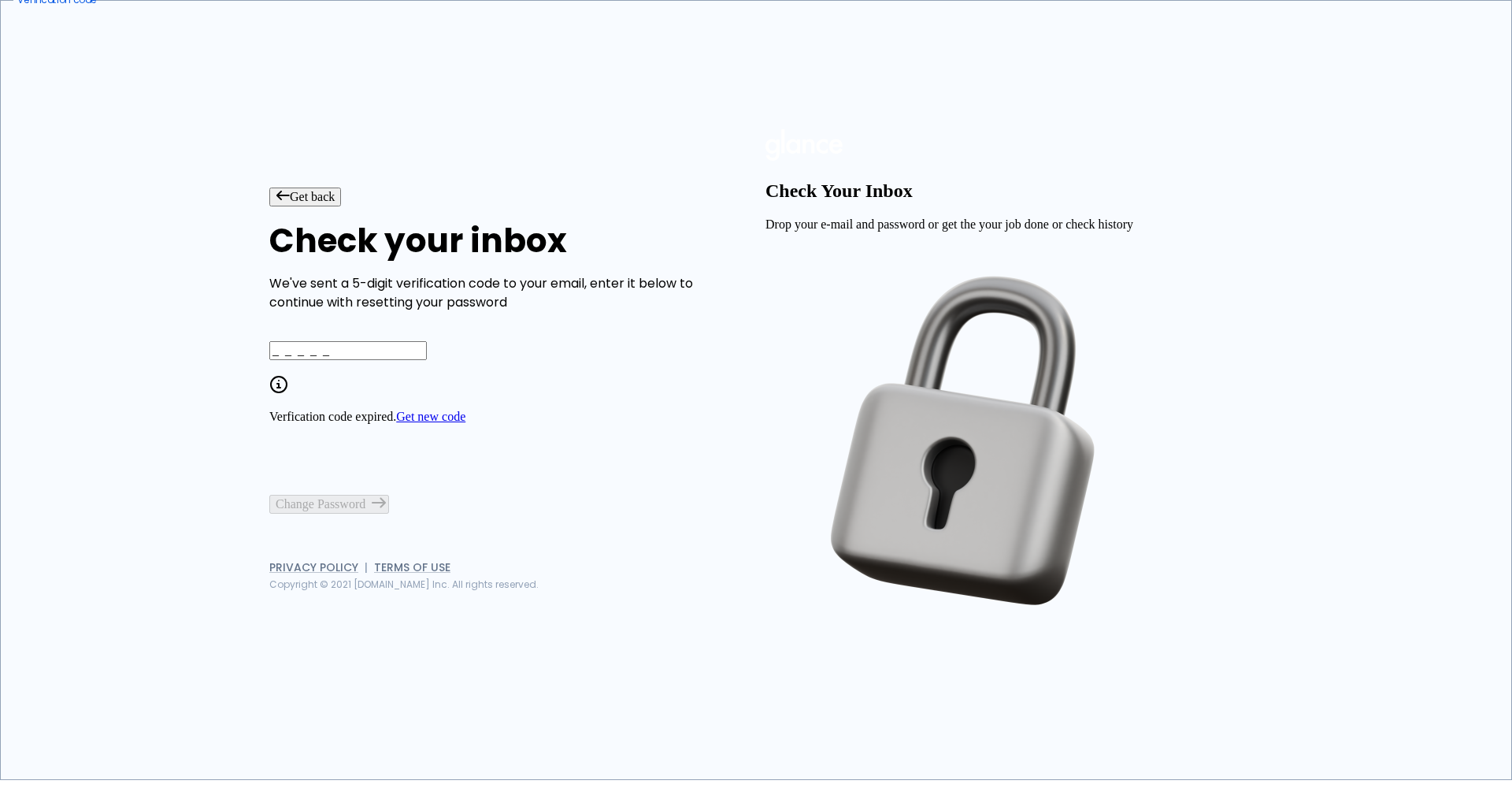
type input "_ _ _ _ _"
click at [319, 187] on button "Get back" at bounding box center [305, 197] width 72 height 19
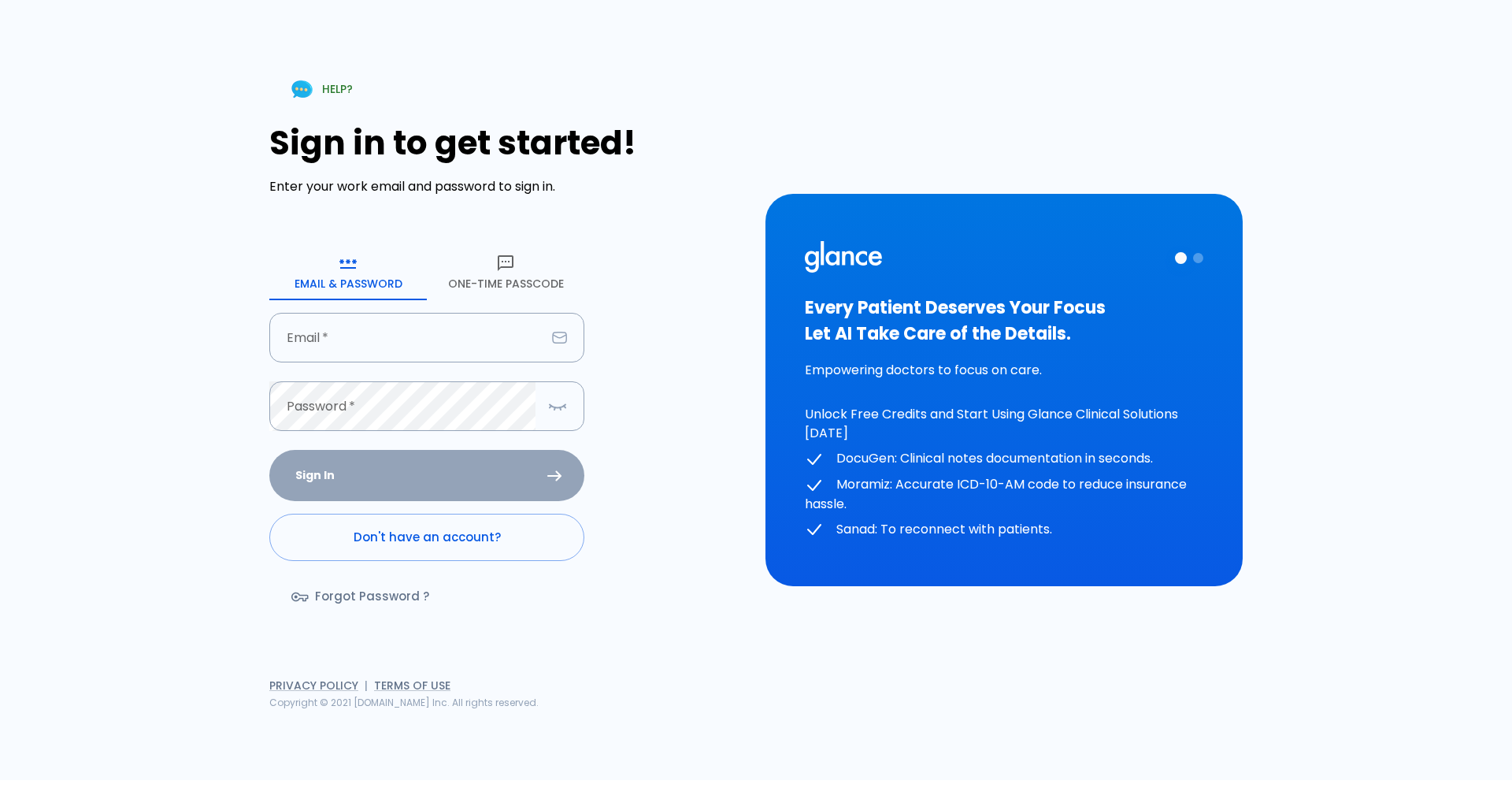
click at [518, 290] on button "One-Time Passcode" at bounding box center [505, 272] width 157 height 56
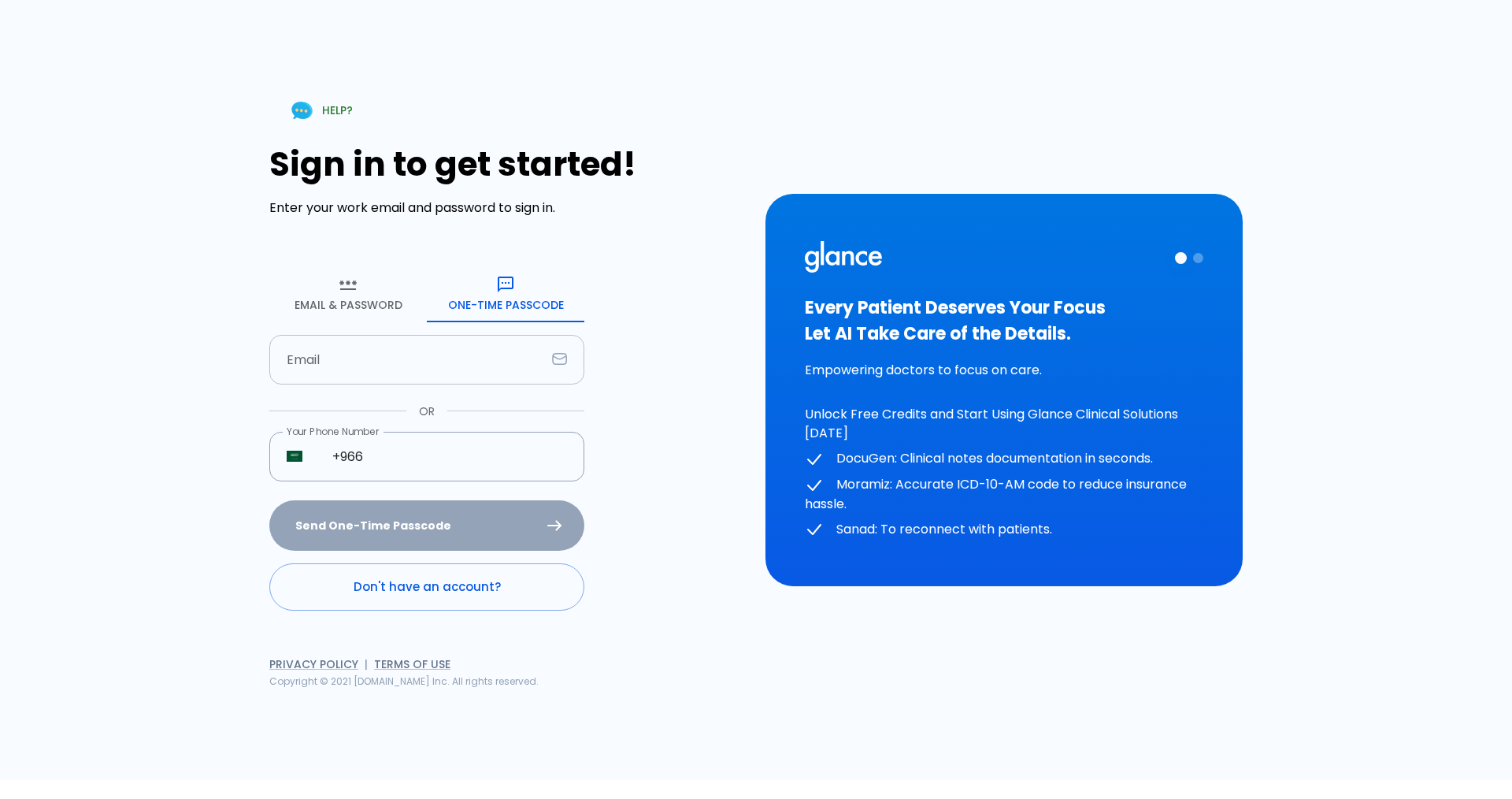
click at [388, 376] on input "text" at bounding box center [408, 359] width 277 height 50
type input "[EMAIL_ADDRESS][DOMAIN_NAME]"
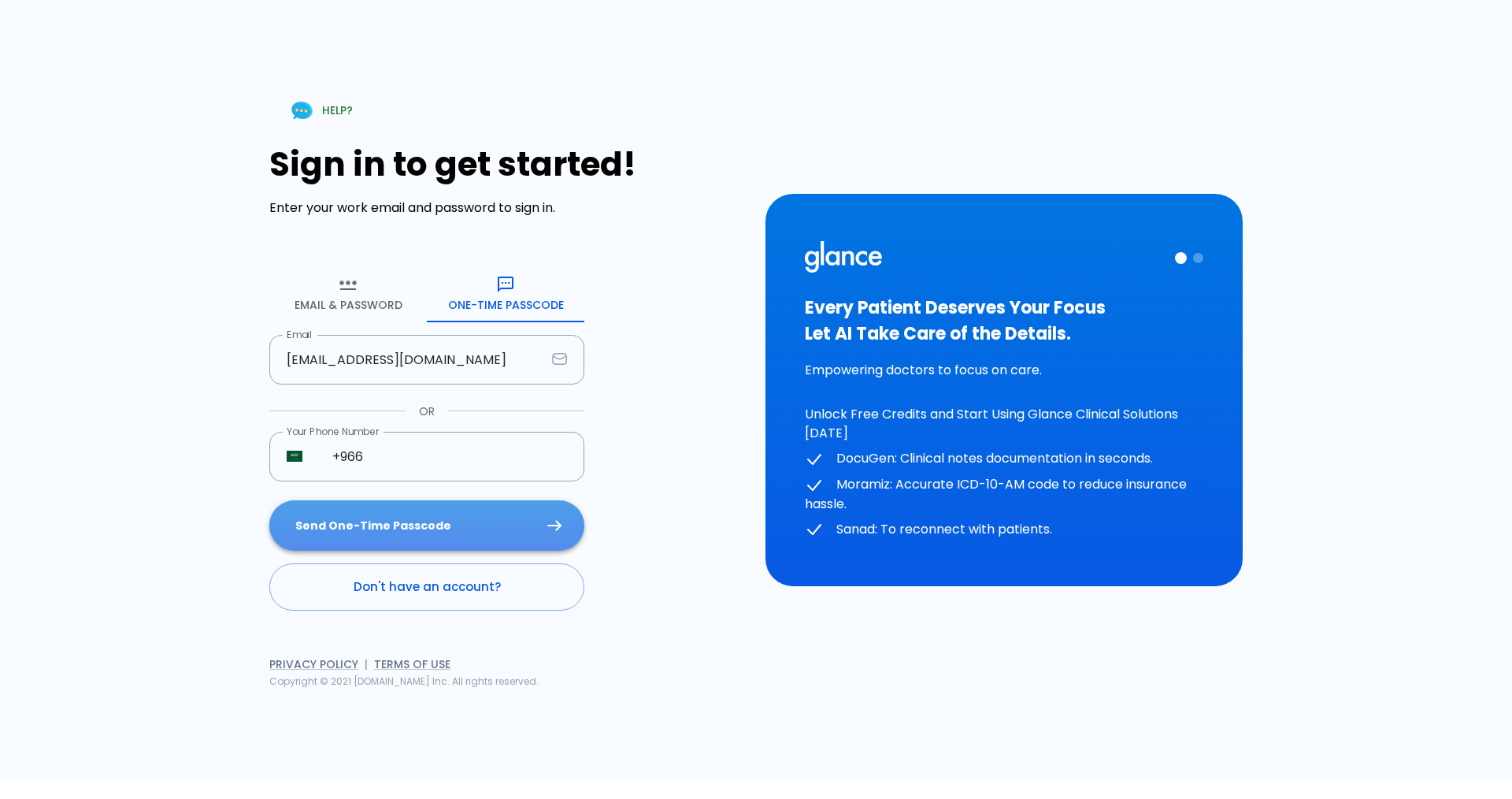
click at [386, 531] on button "Send One-Time Passcode" at bounding box center [427, 526] width 315 height 51
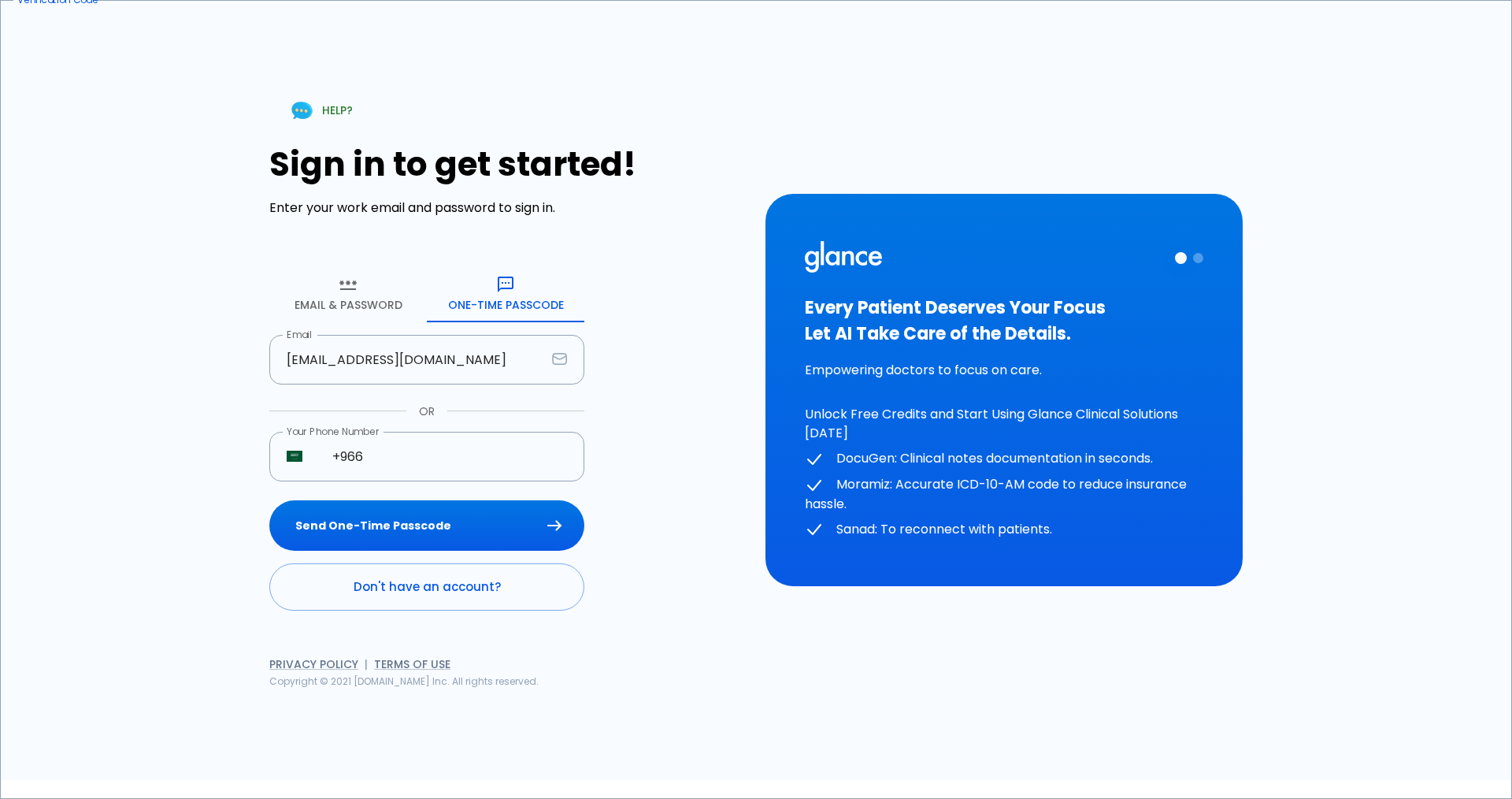
type input "7 4 0 4 2 1"
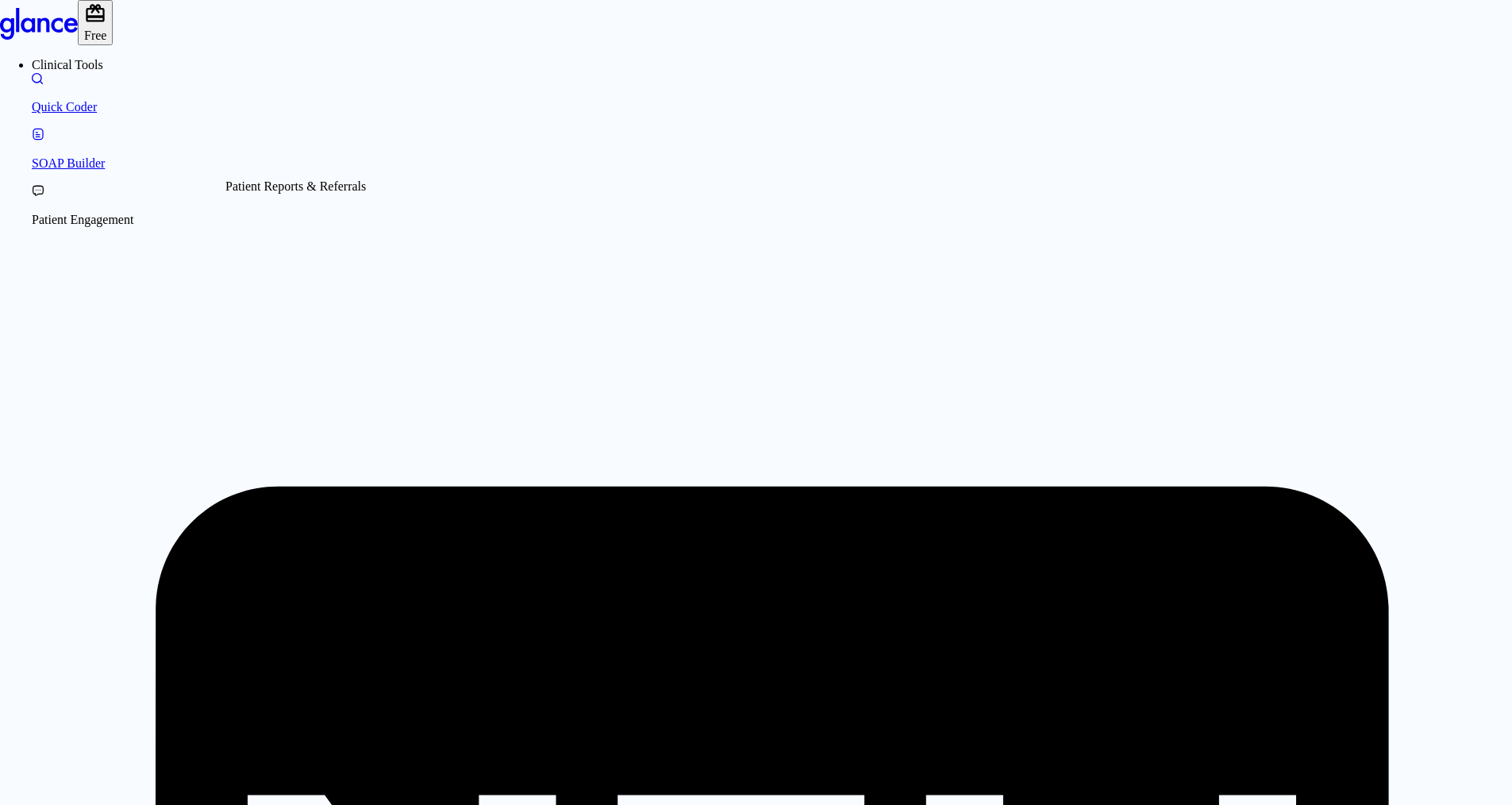
click at [147, 213] on p "Patient Engagement" at bounding box center [772, 220] width 1481 height 15
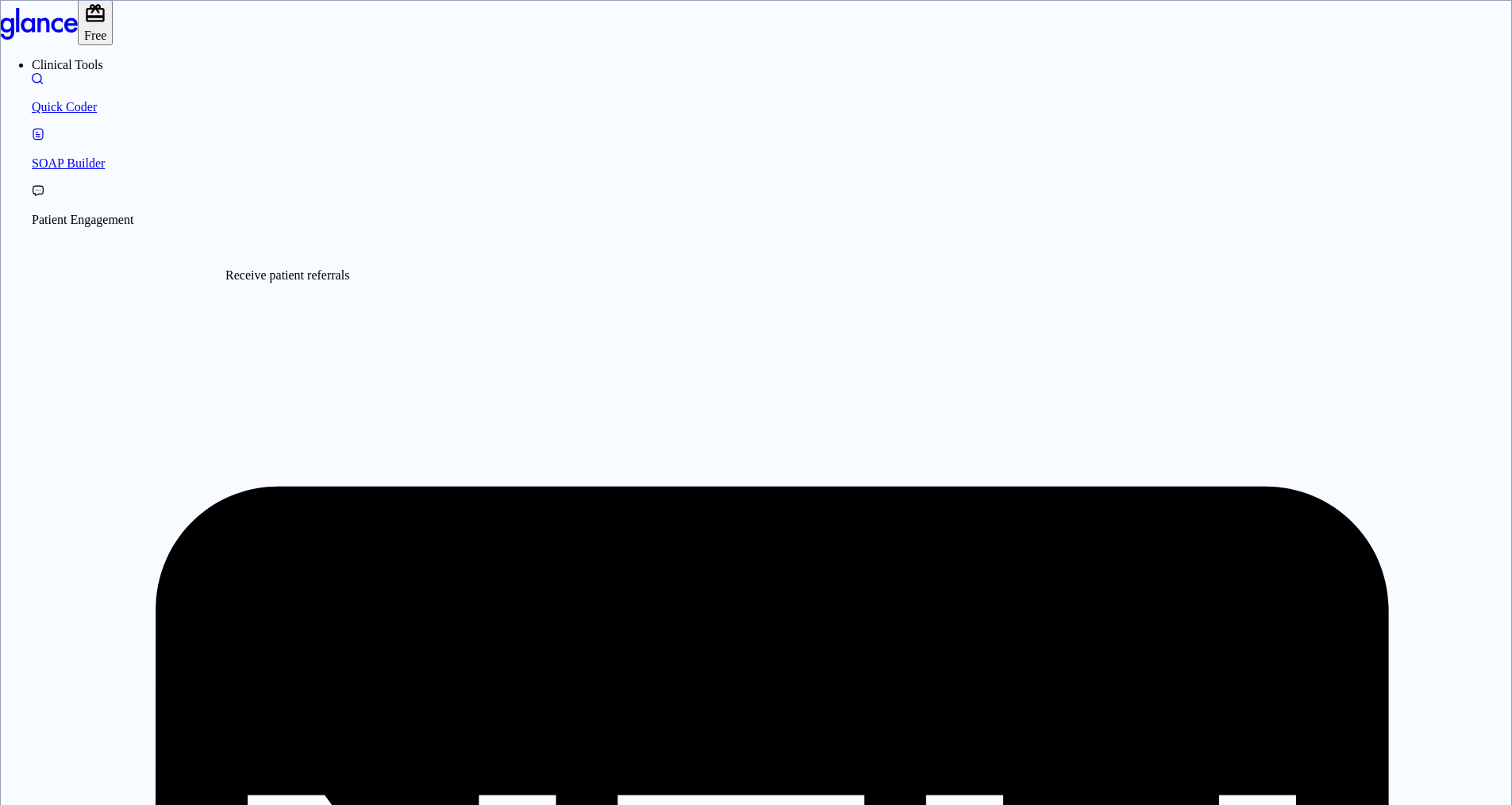
click at [85, 111] on p "Quick Coder" at bounding box center [772, 107] width 1481 height 15
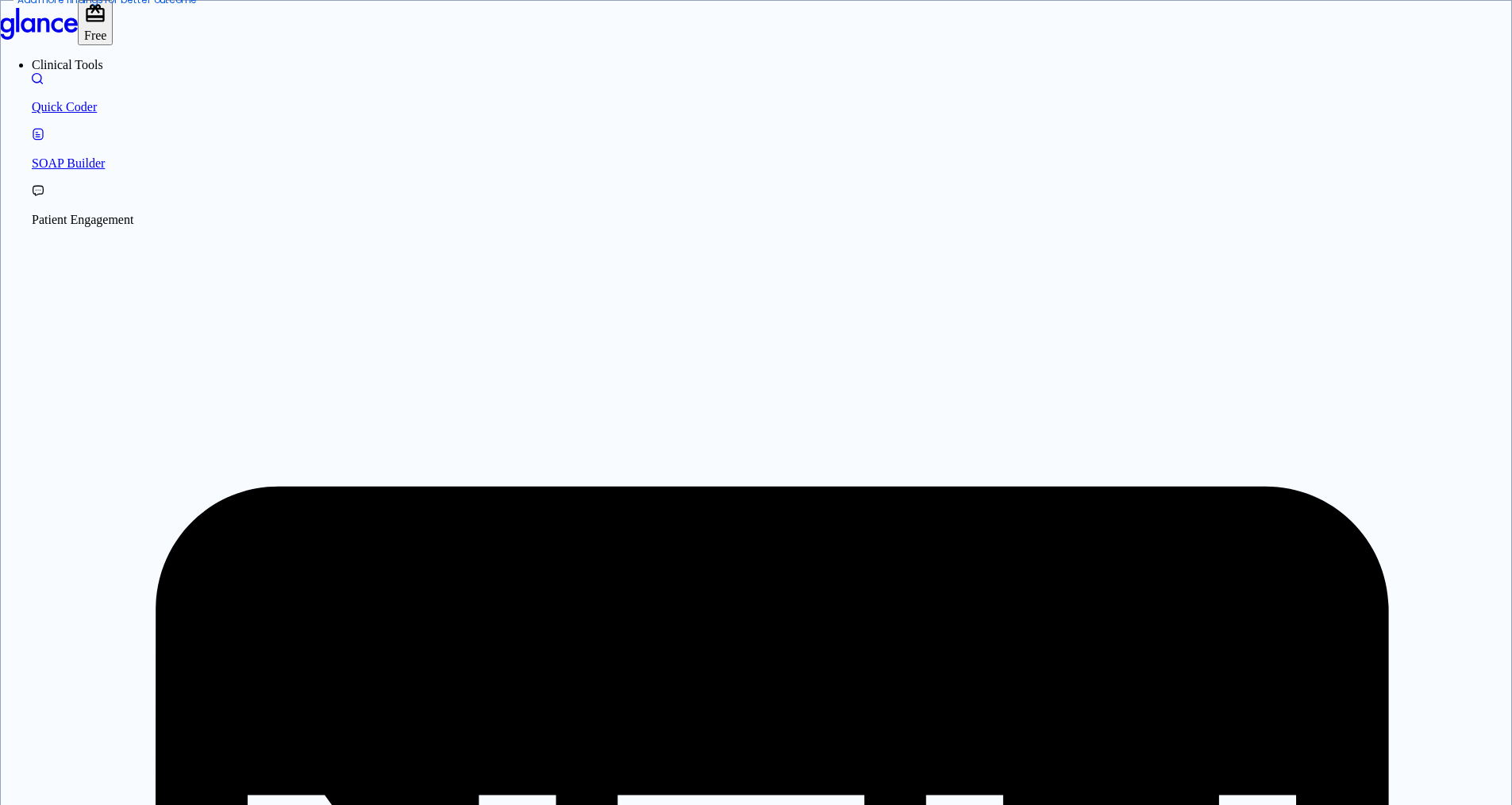
scroll to position [0, 123]
type textarea "painful right [PERSON_NAME] with [MEDICAL_DATA] , swelling, tenderness, limited…"
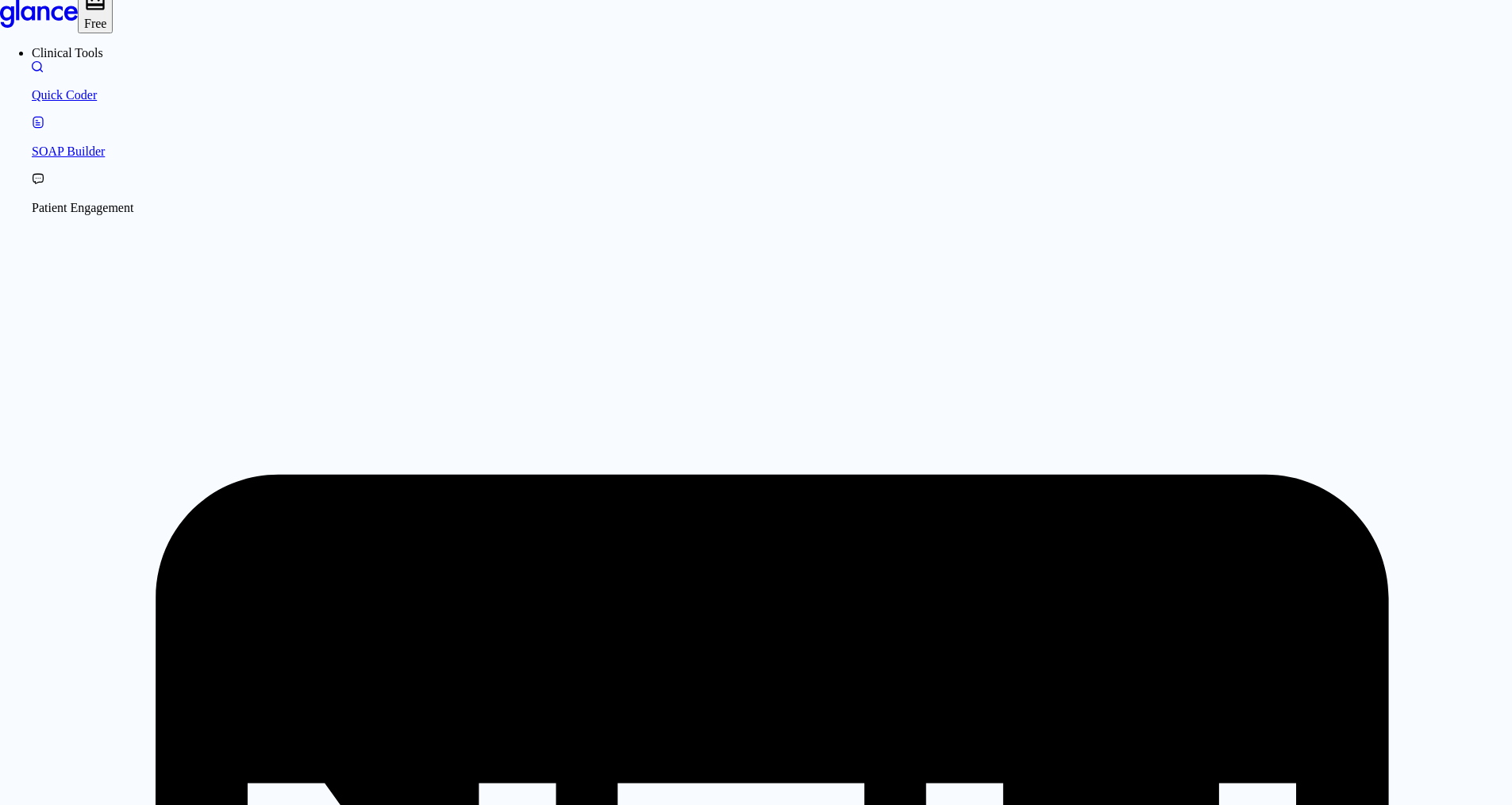
scroll to position [0, 0]
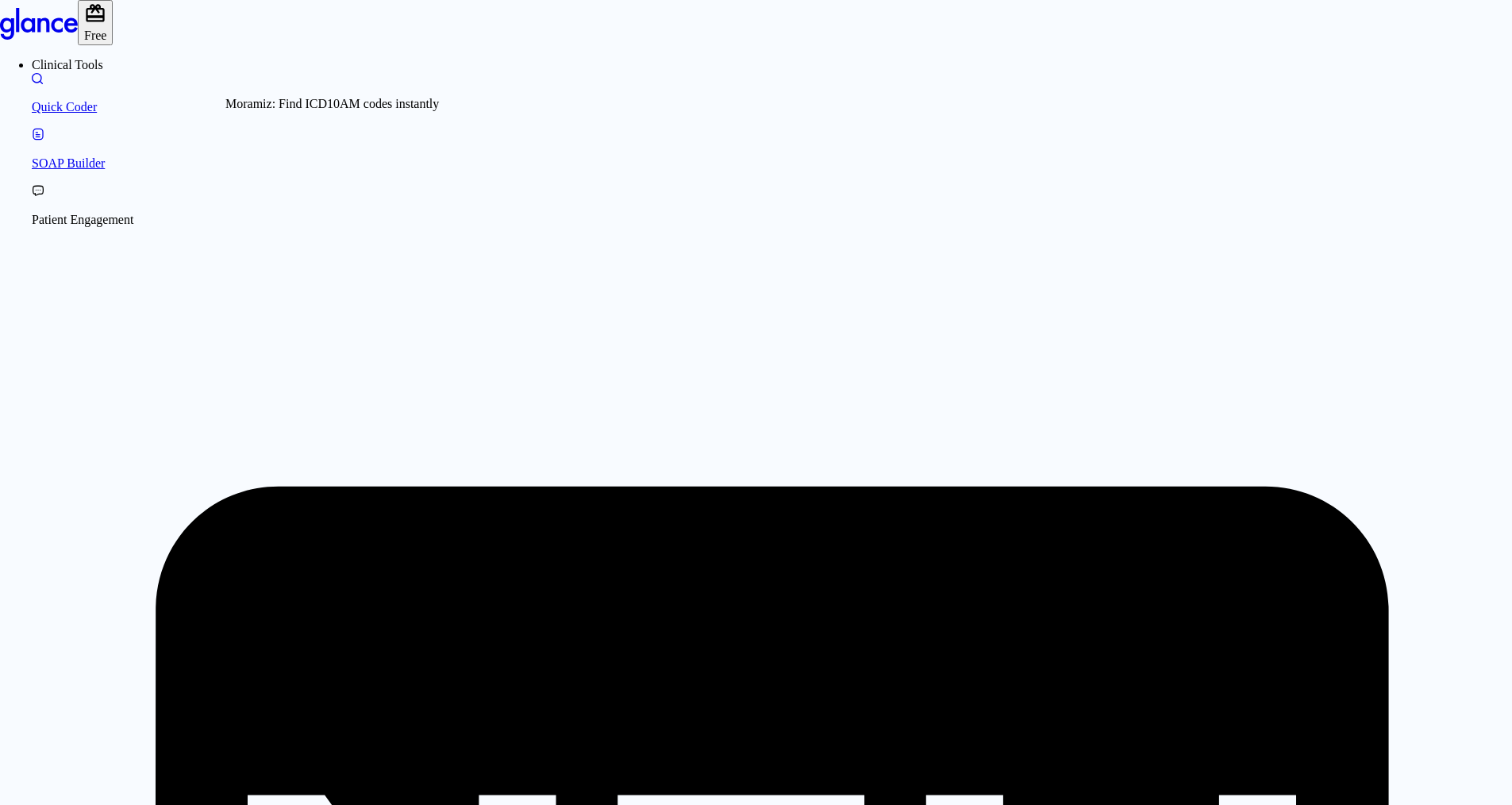
click at [126, 112] on p "Quick Coder" at bounding box center [772, 107] width 1481 height 15
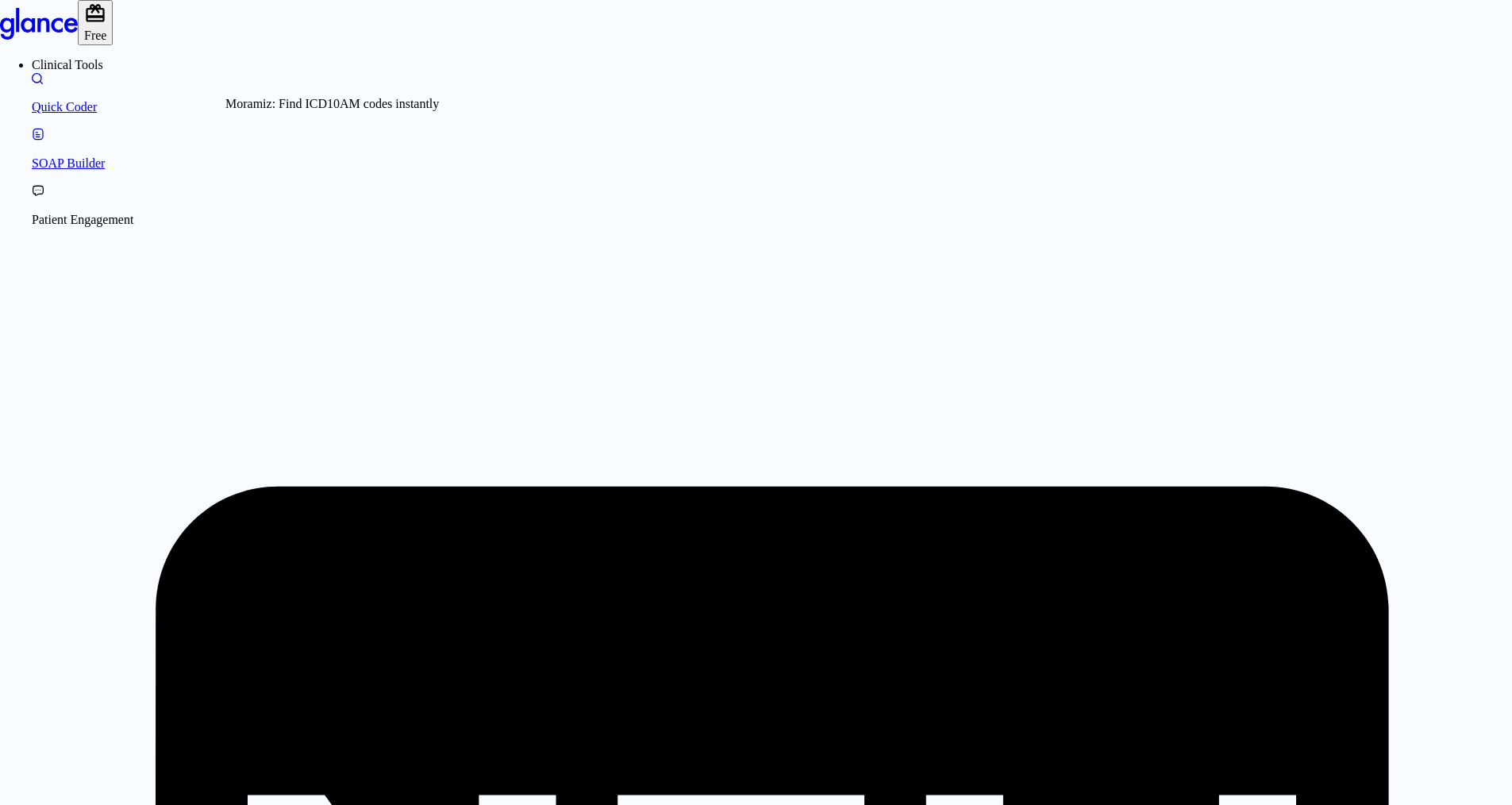
click at [92, 114] on p "Quick Coder" at bounding box center [772, 107] width 1481 height 15
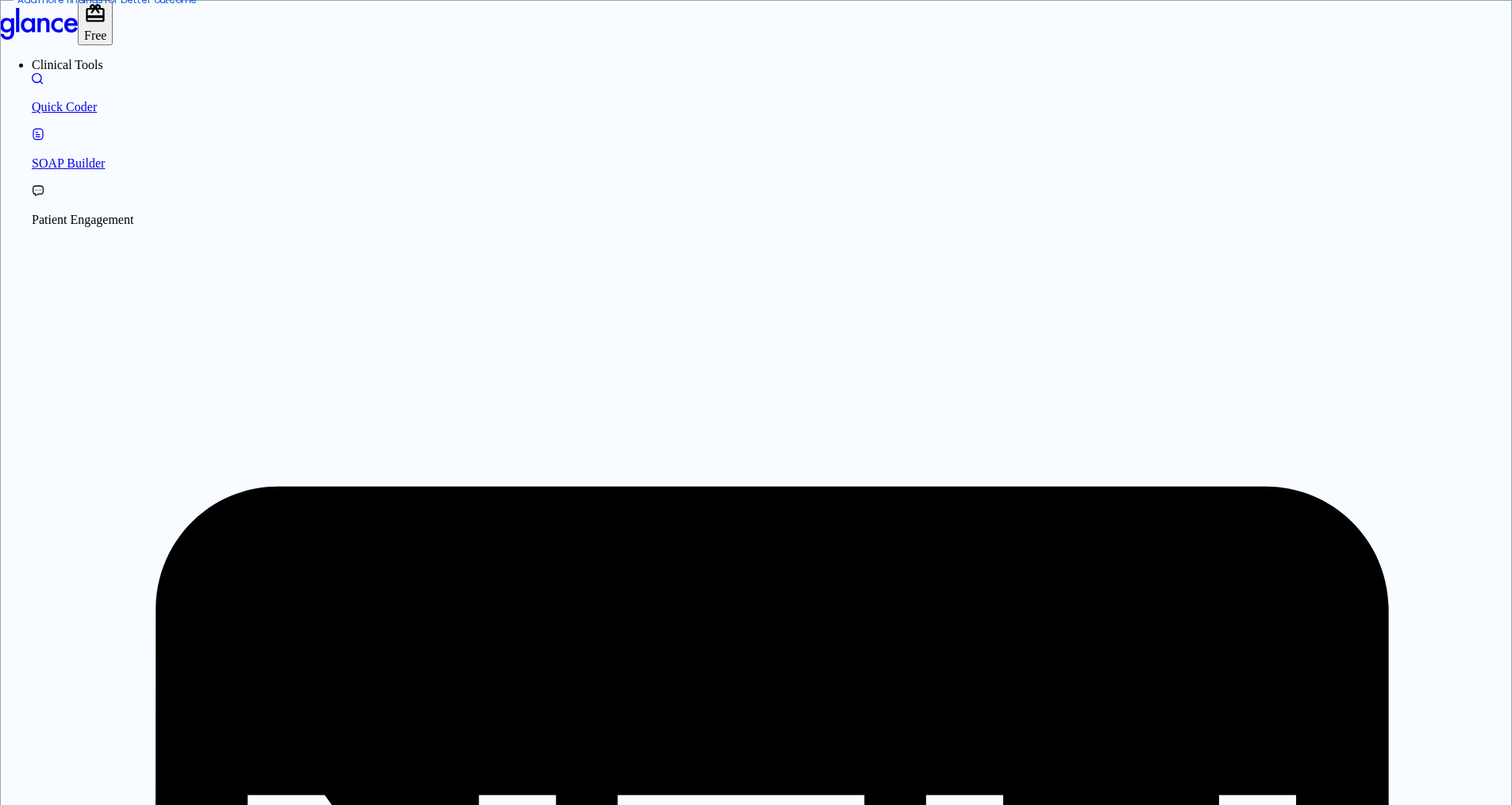
drag, startPoint x: 589, startPoint y: 419, endPoint x: 644, endPoint y: 411, distance: 55.6
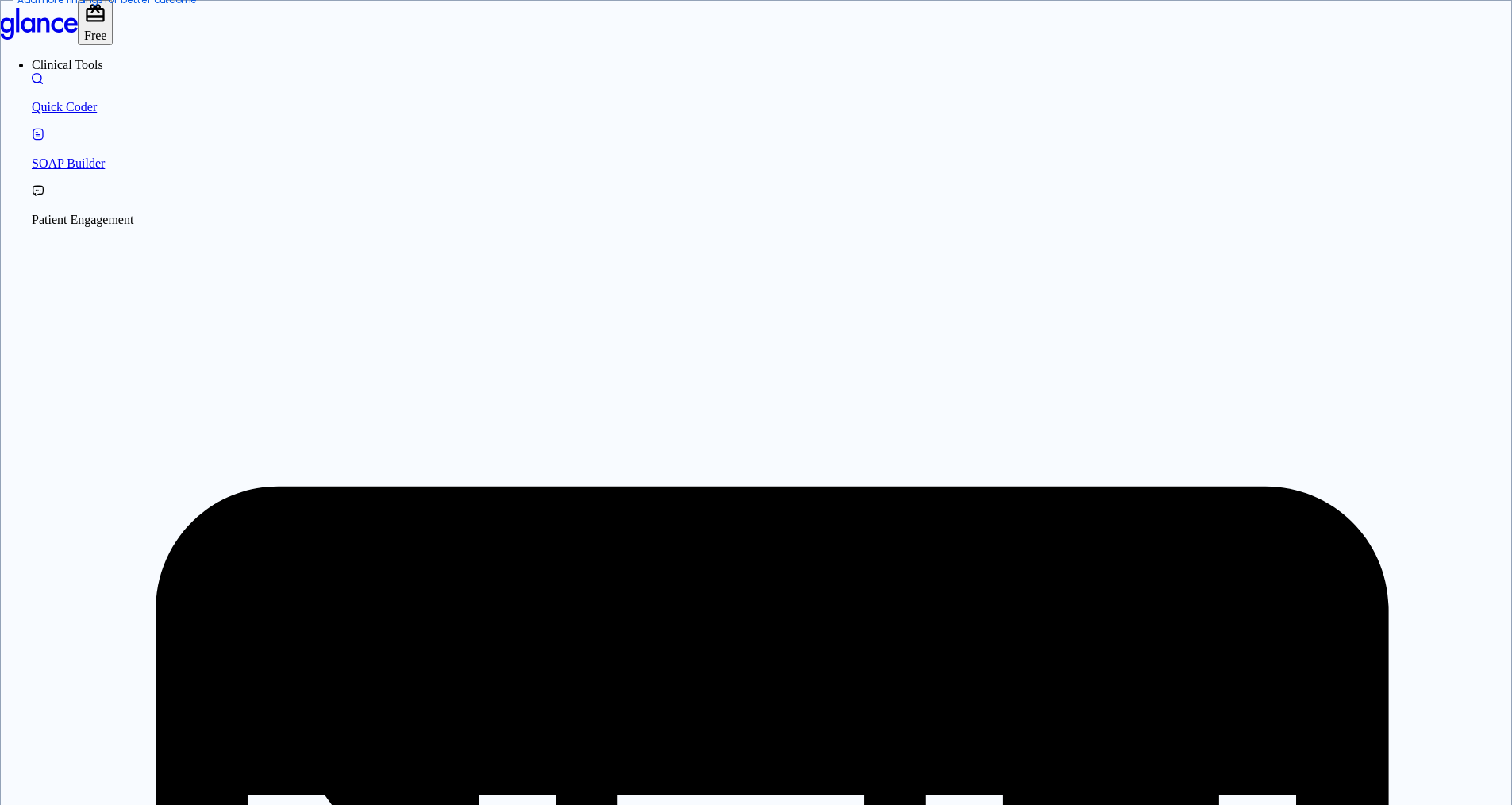
type textarea "pain whole body and fatigue , myalgia, [MEDICAL_DATA], [MEDICAL_DATA], [MEDICAL…"
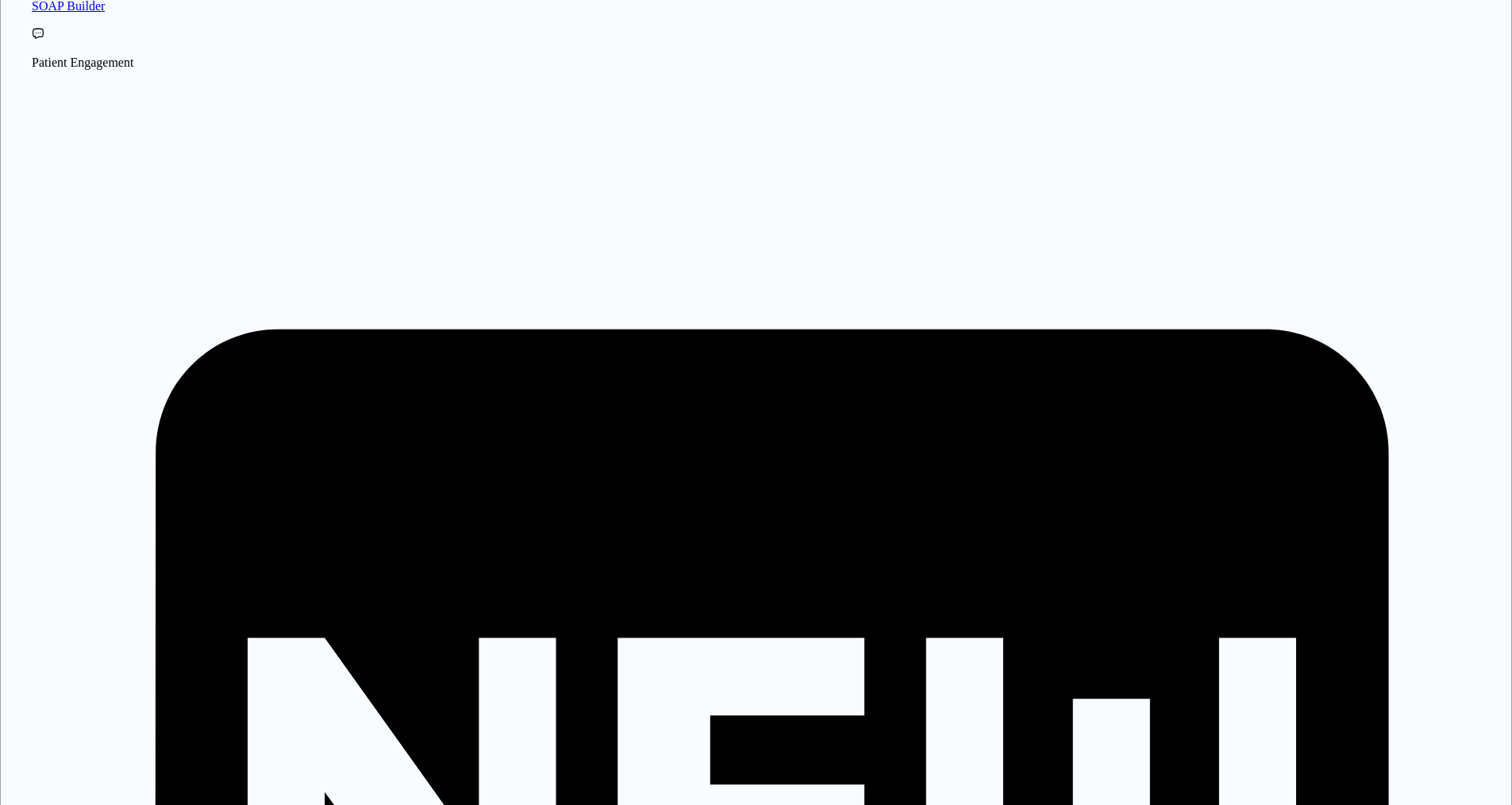
scroll to position [159, 0]
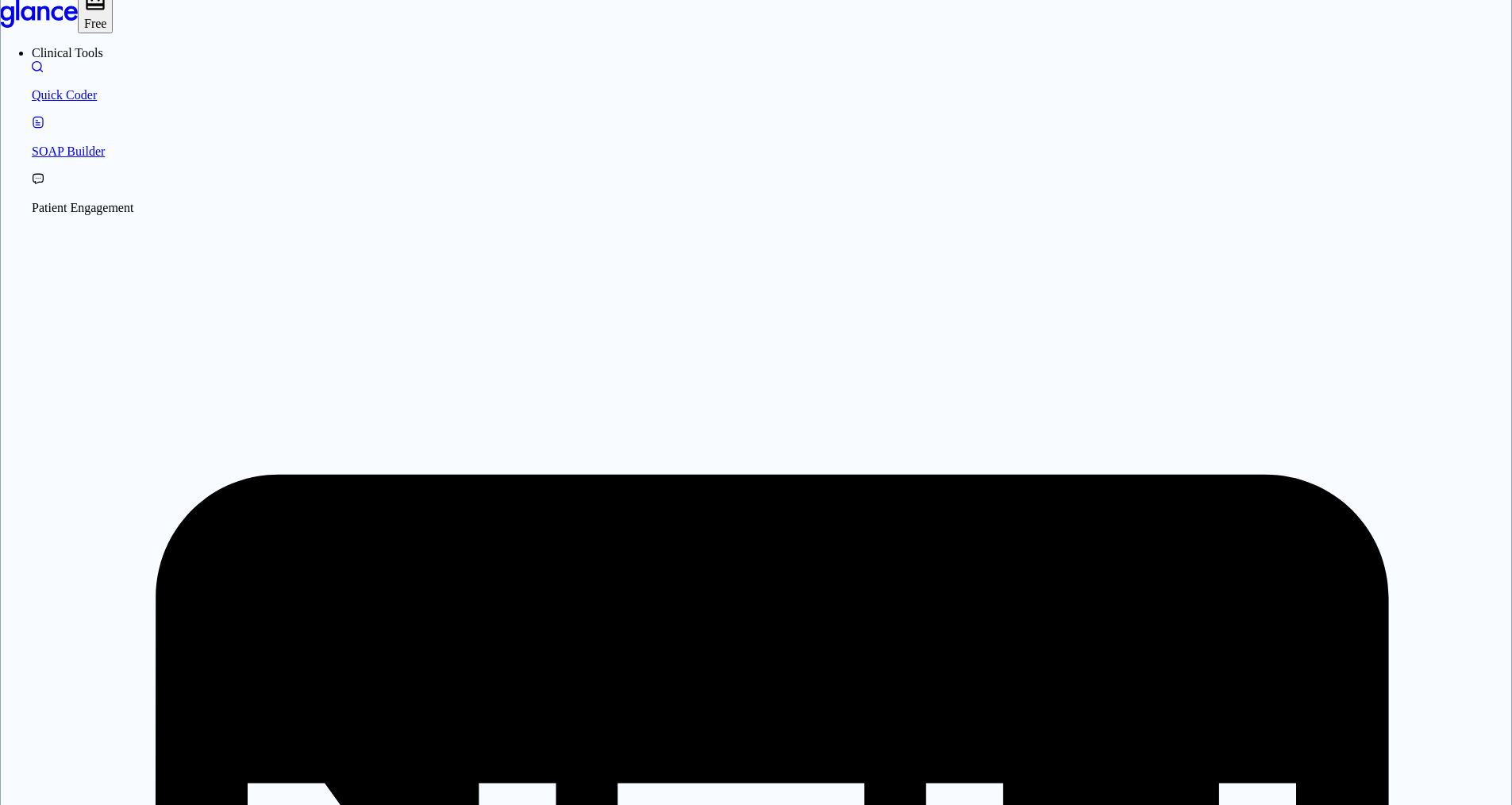
scroll to position [0, 0]
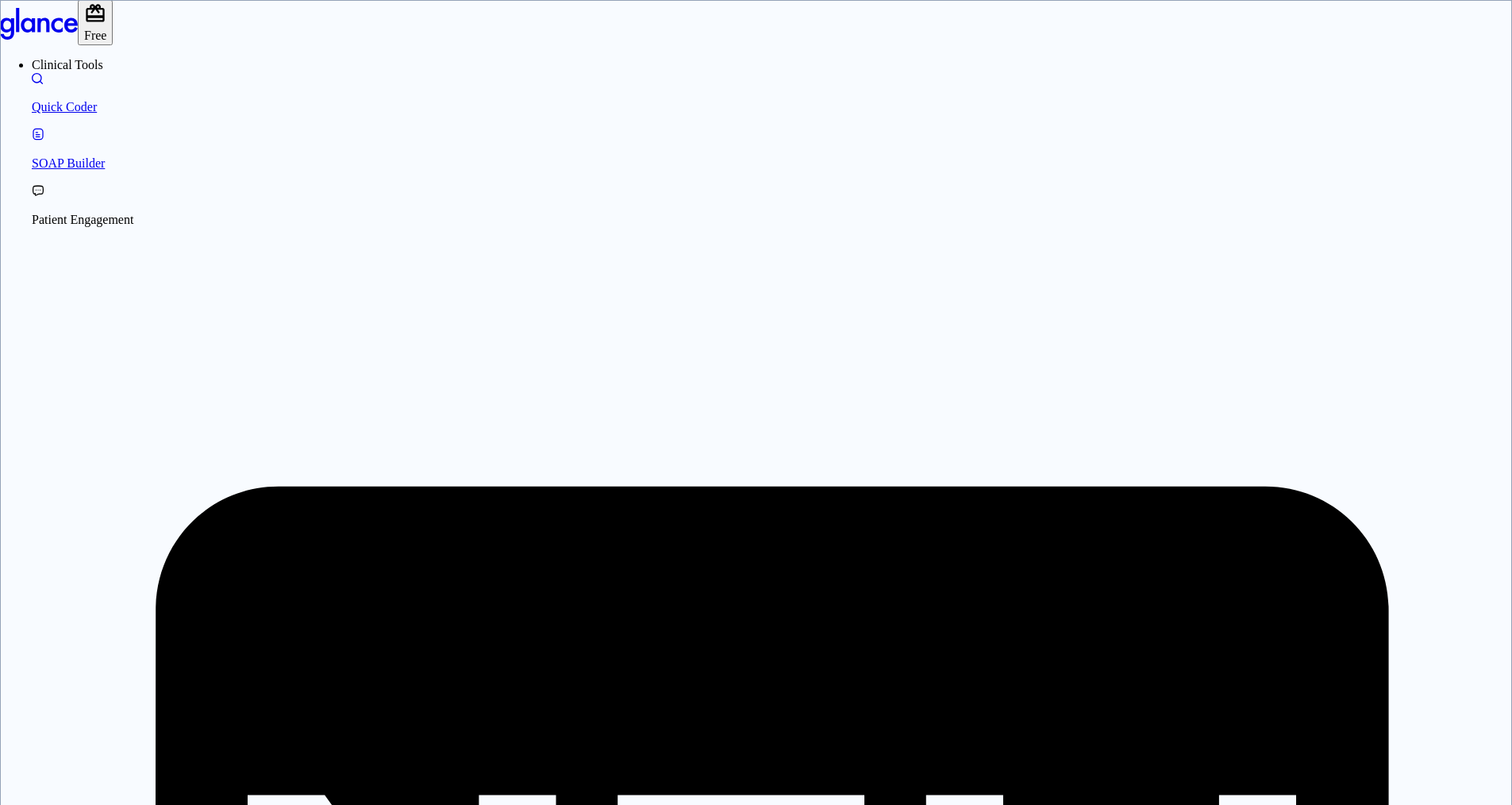
type textarea "30F, weight loss, [MEDICAL_DATA], [MEDICAL_DATA], HR 121, [MEDICAL_DATA], TSH u…"
